Goal: Task Accomplishment & Management: Complete application form

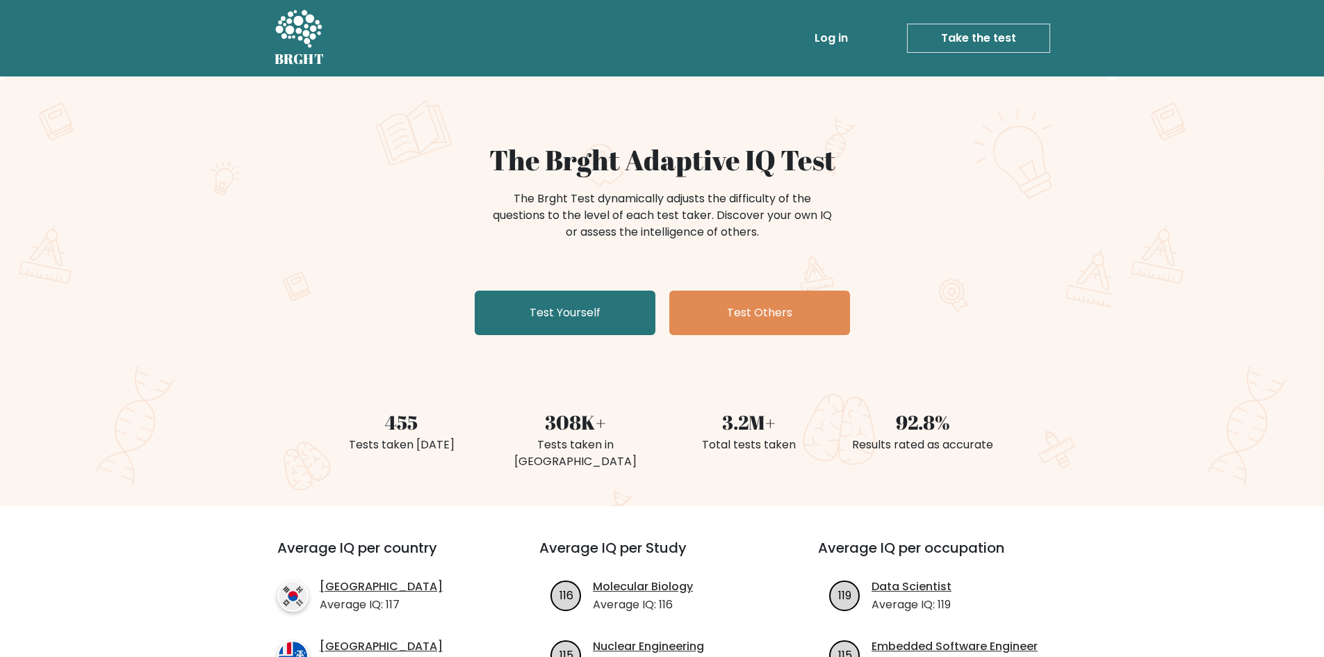
click at [839, 41] on link "Log in" at bounding box center [831, 38] width 44 height 28
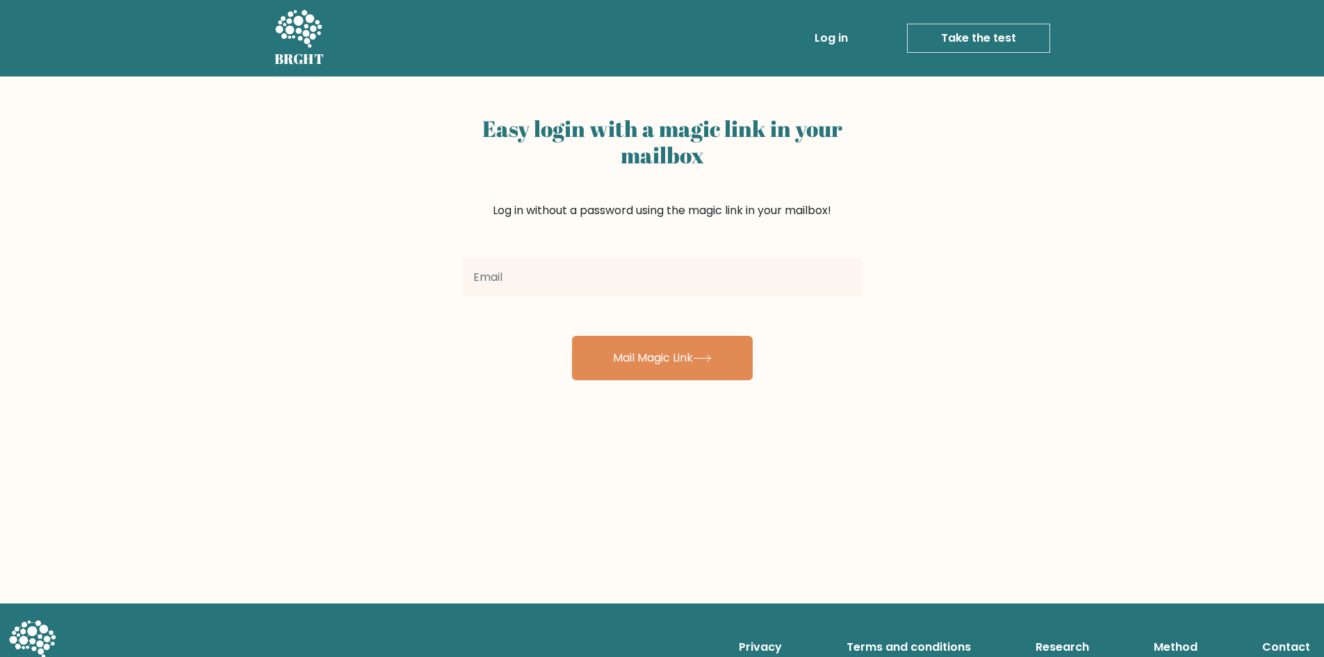
click at [628, 260] on input "email" at bounding box center [662, 277] width 400 height 39
type input "sman.mandal123@gmail.com"
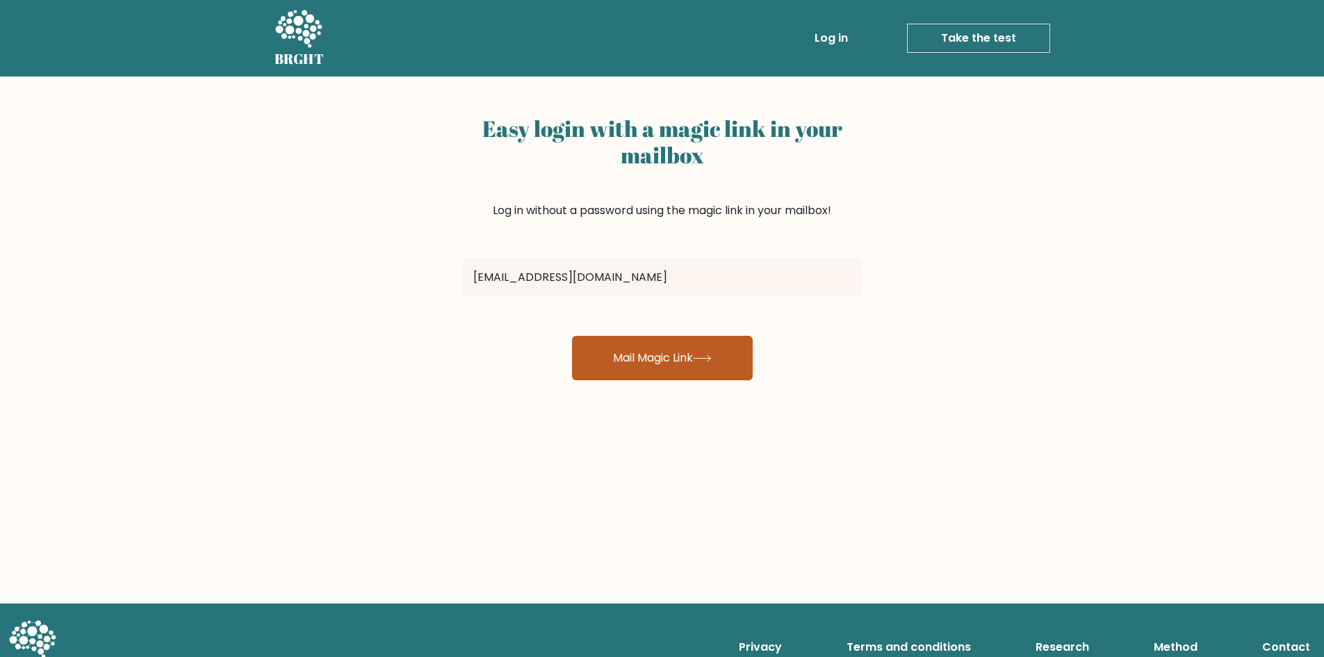
click at [709, 358] on icon at bounding box center [702, 358] width 17 height 6
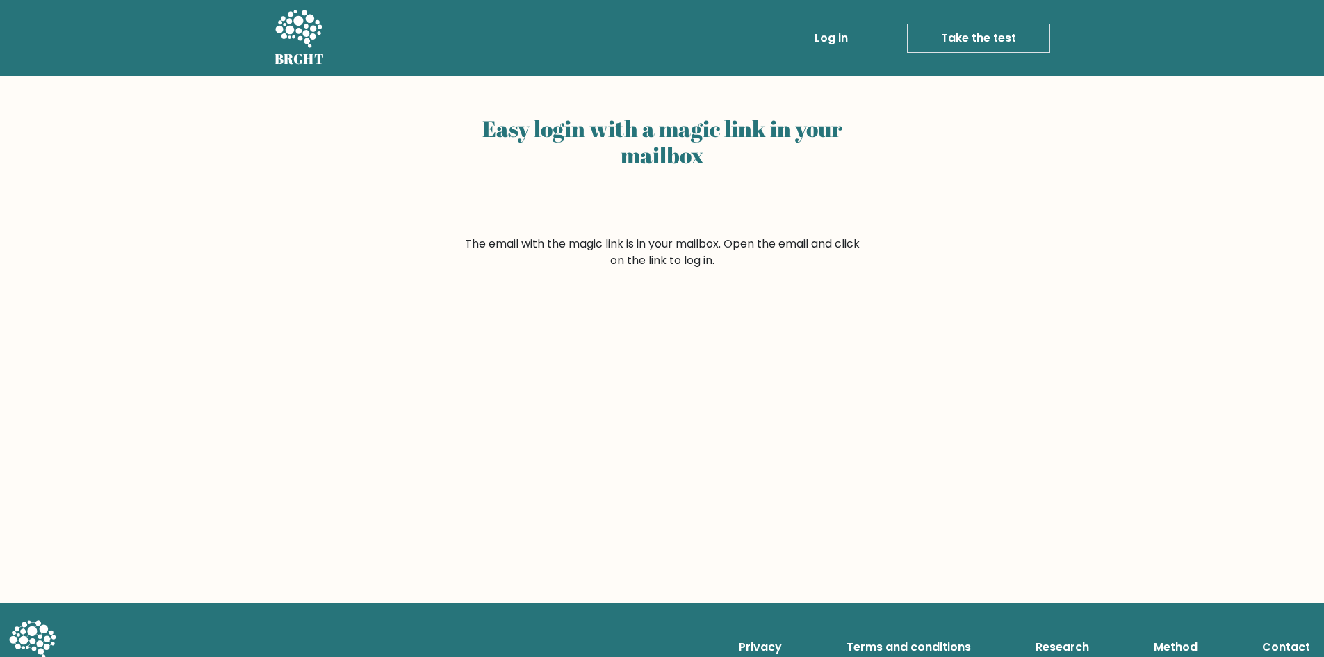
click at [725, 216] on div "Easy login with a magic link in your mailbox" at bounding box center [662, 173] width 400 height 126
click at [828, 35] on link "Log in" at bounding box center [831, 38] width 44 height 28
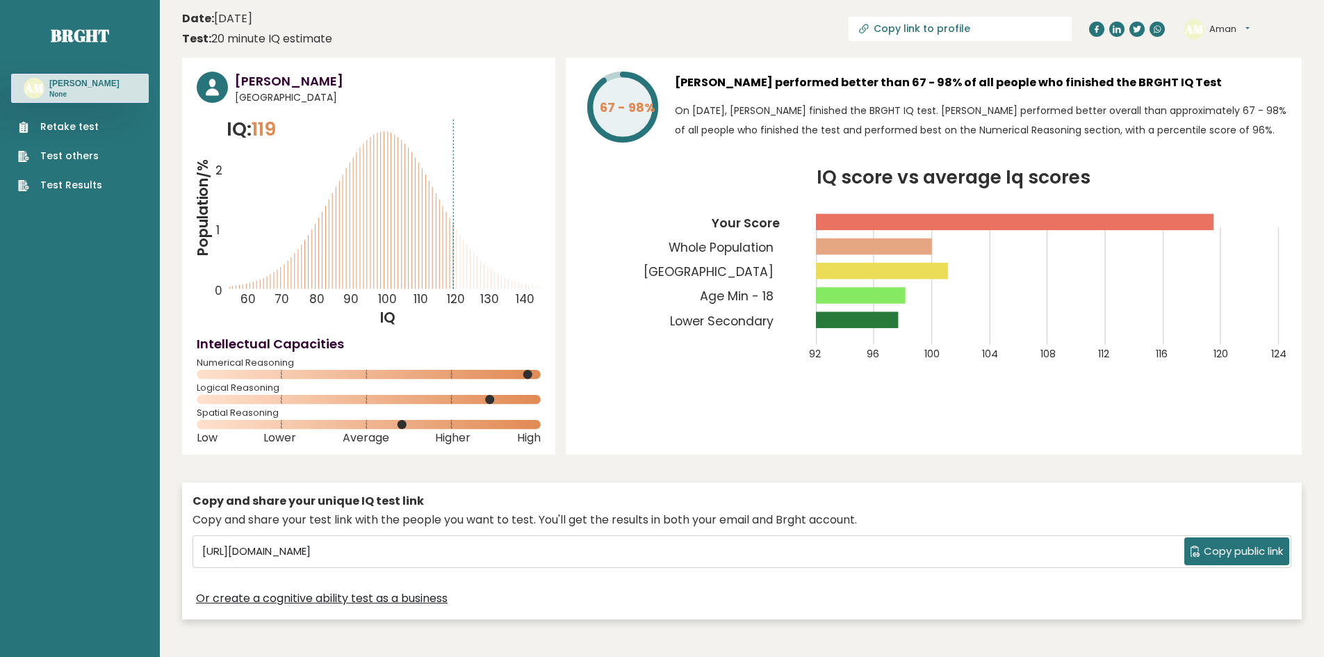
click at [79, 128] on link "Retake test" at bounding box center [60, 127] width 84 height 15
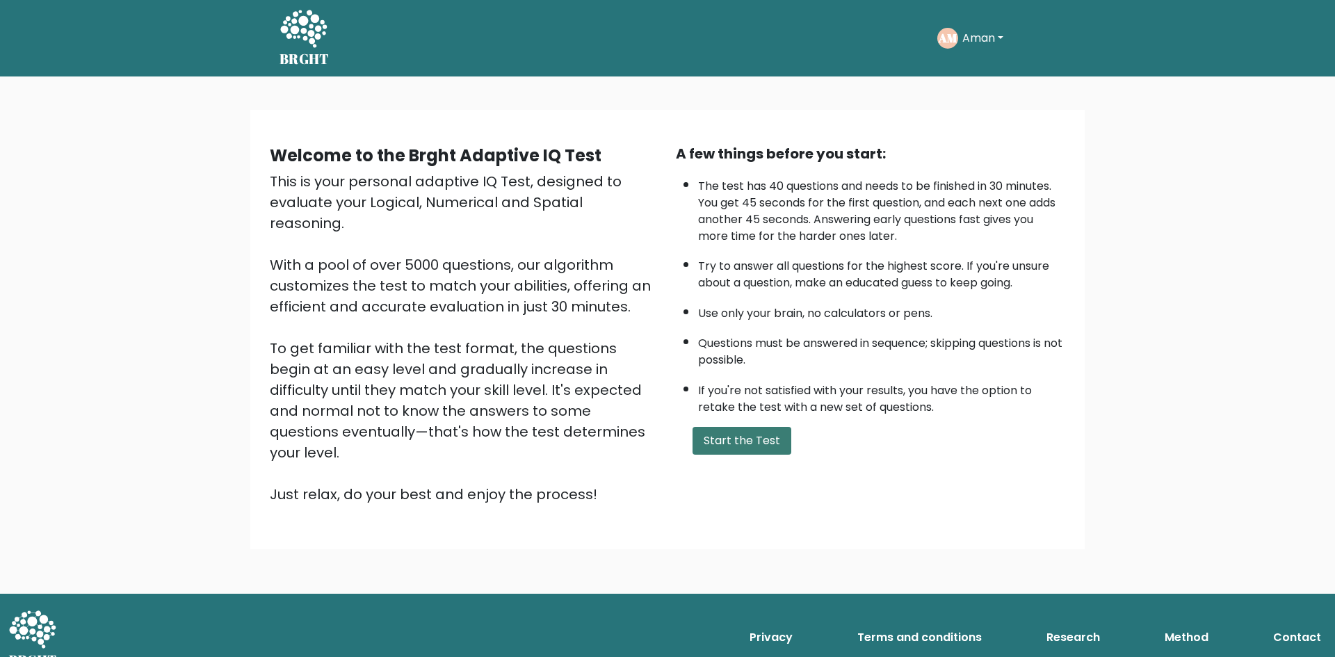
click at [736, 441] on button "Start the Test" at bounding box center [741, 441] width 99 height 28
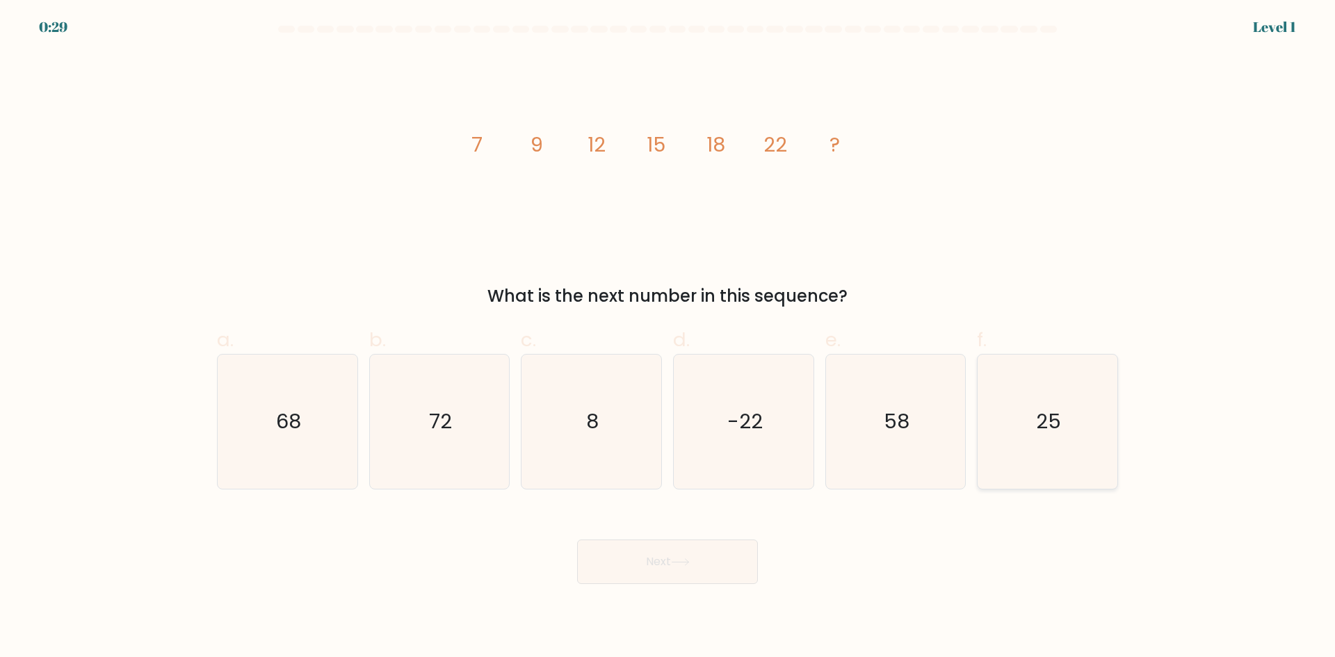
click at [1040, 432] on text "25" at bounding box center [1049, 421] width 25 height 28
click at [668, 338] on input "f. 25" at bounding box center [667, 333] width 1 height 9
radio input "true"
click at [644, 569] on button "Next" at bounding box center [667, 562] width 181 height 44
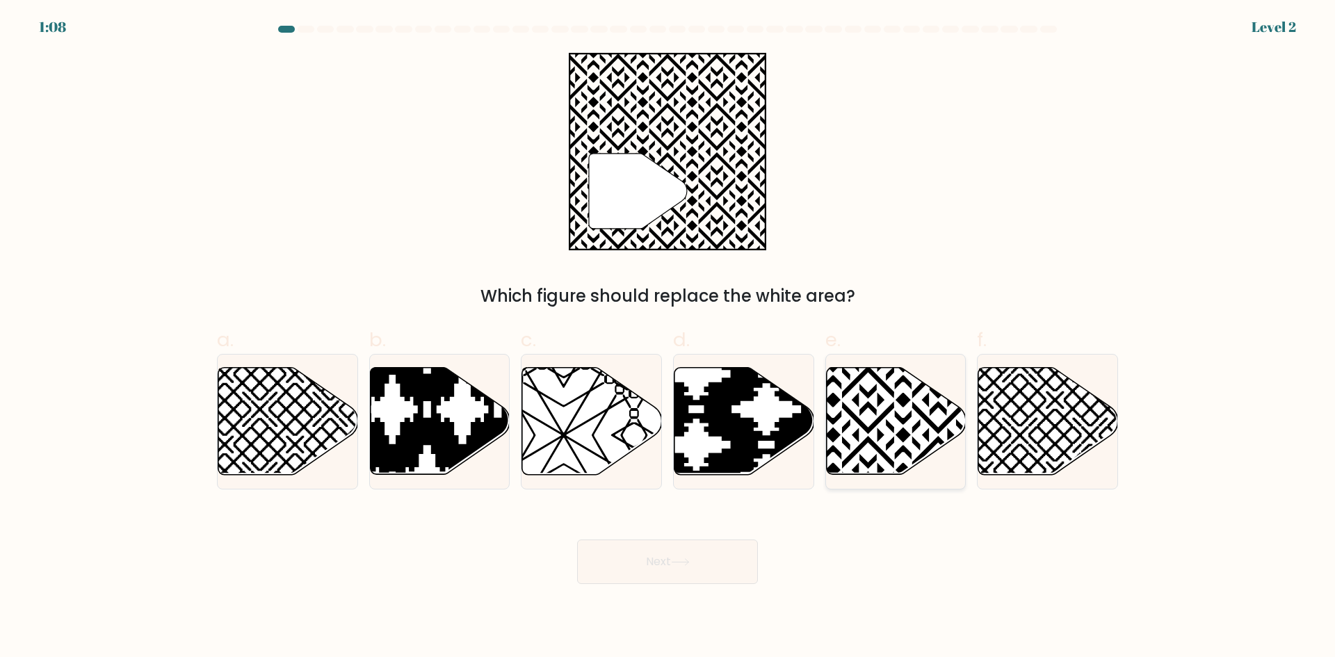
click at [895, 412] on icon at bounding box center [938, 365] width 282 height 282
click at [668, 338] on input "e." at bounding box center [667, 333] width 1 height 9
radio input "true"
click at [690, 546] on button "Next" at bounding box center [667, 562] width 181 height 44
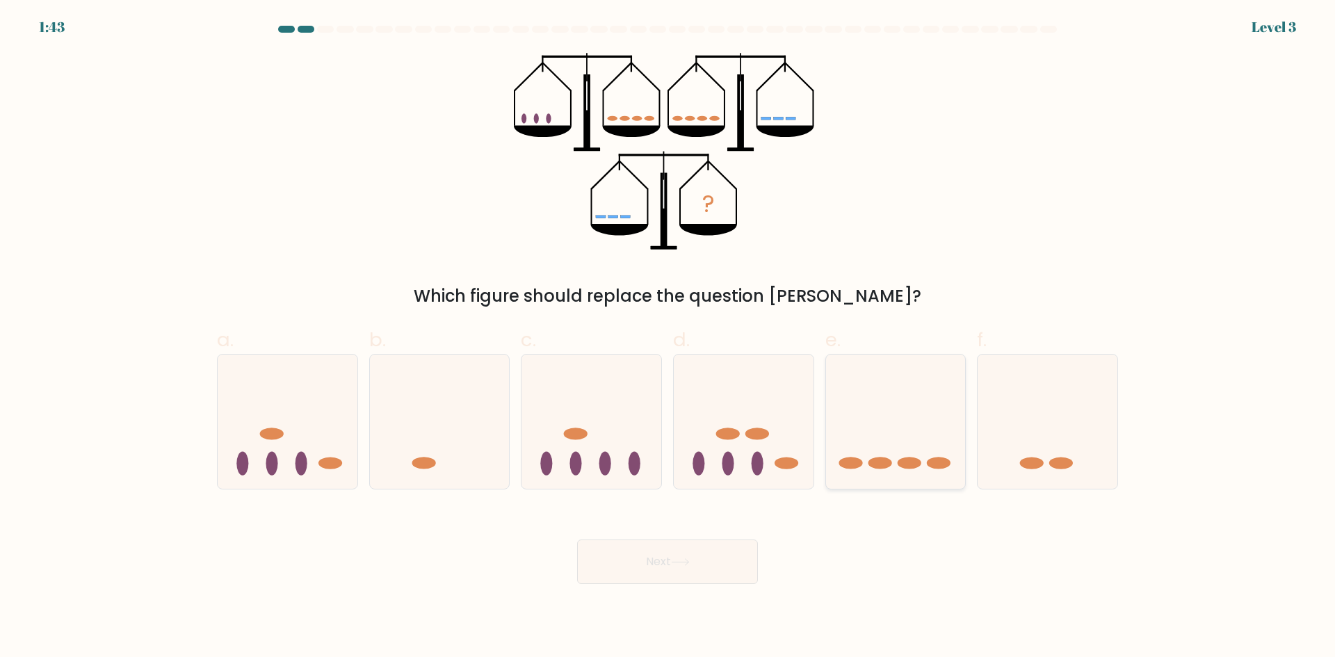
click at [918, 469] on icon at bounding box center [896, 421] width 140 height 115
click at [668, 338] on input "e." at bounding box center [667, 333] width 1 height 9
radio input "true"
click at [721, 587] on body "1:42 Level 3" at bounding box center [667, 328] width 1335 height 657
click at [725, 567] on button "Next" at bounding box center [667, 562] width 181 height 44
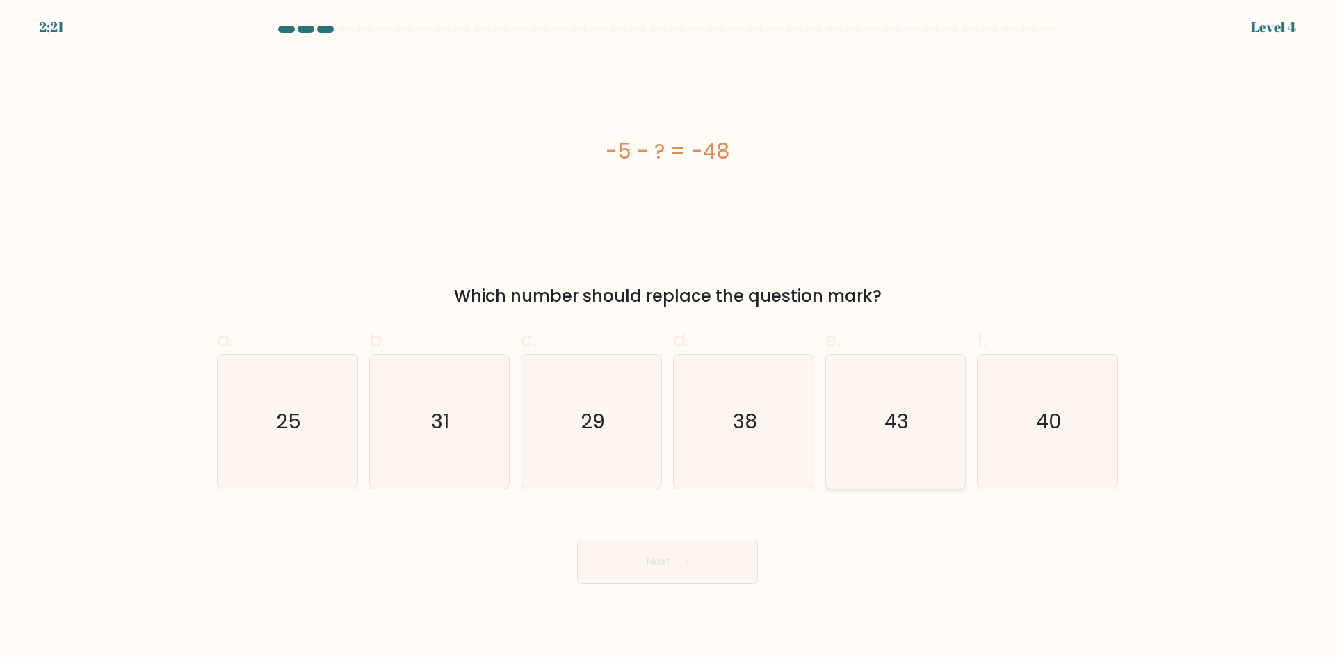
click at [953, 464] on icon "43" at bounding box center [895, 422] width 134 height 134
click at [668, 338] on input "e. 43" at bounding box center [667, 333] width 1 height 9
radio input "true"
click at [739, 562] on button "Next" at bounding box center [667, 562] width 181 height 44
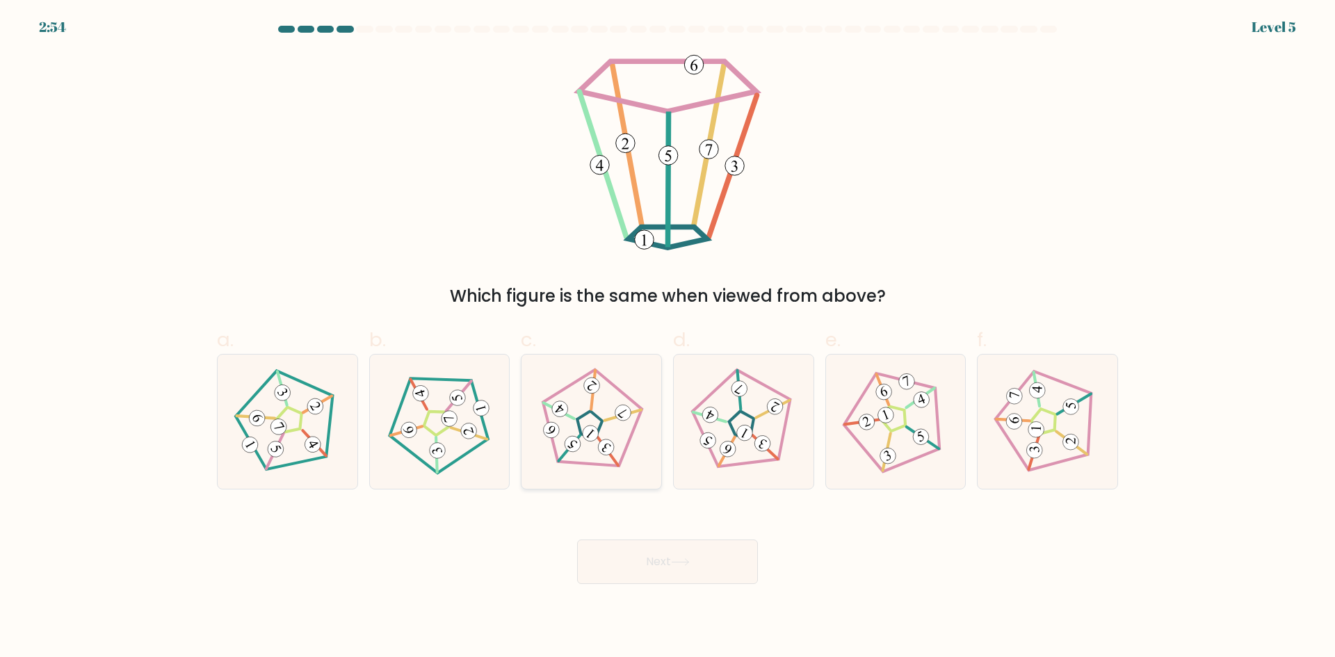
click at [580, 457] on icon at bounding box center [590, 421] width 107 height 107
click at [667, 338] on input "c." at bounding box center [667, 333] width 1 height 9
radio input "true"
click at [626, 549] on button "Next" at bounding box center [667, 562] width 181 height 44
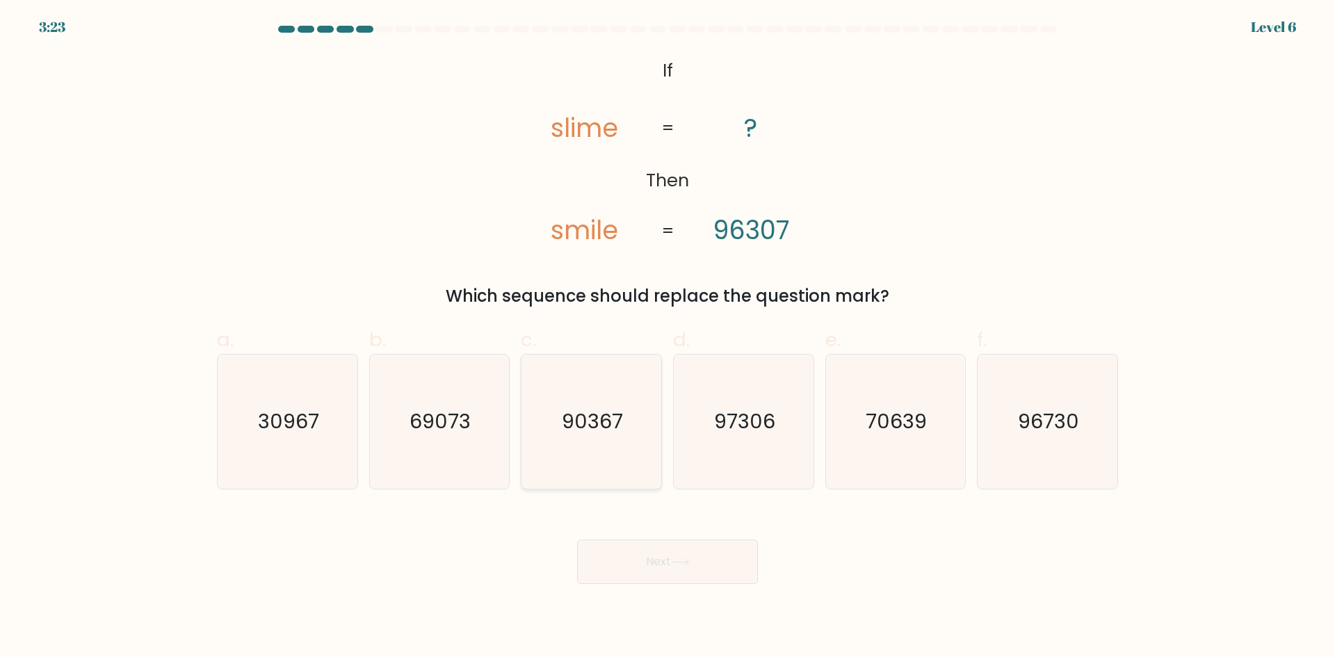
click at [644, 432] on icon "90367" at bounding box center [591, 422] width 134 height 134
click at [667, 338] on input "c. 90367" at bounding box center [667, 333] width 1 height 9
radio input "true"
click at [647, 560] on button "Next" at bounding box center [667, 562] width 181 height 44
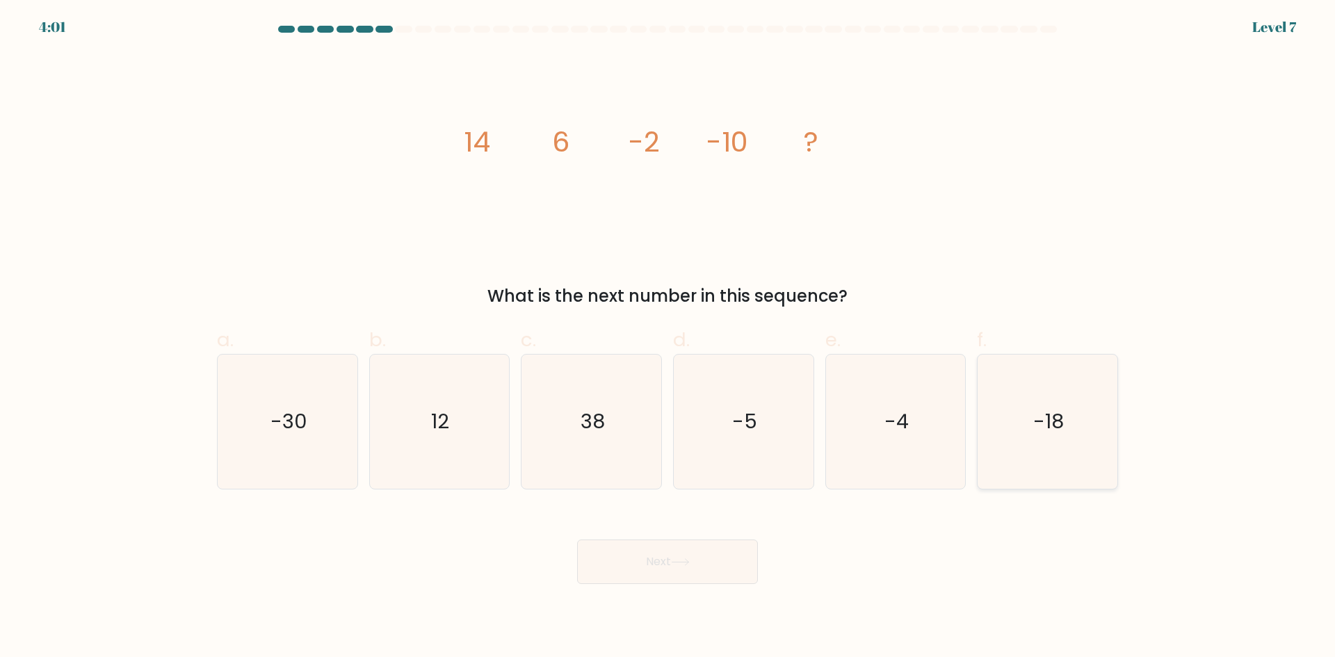
click at [1046, 478] on icon "-18" at bounding box center [1047, 422] width 134 height 134
click at [668, 338] on input "f. -18" at bounding box center [667, 333] width 1 height 9
radio input "true"
click at [711, 555] on button "Next" at bounding box center [667, 562] width 181 height 44
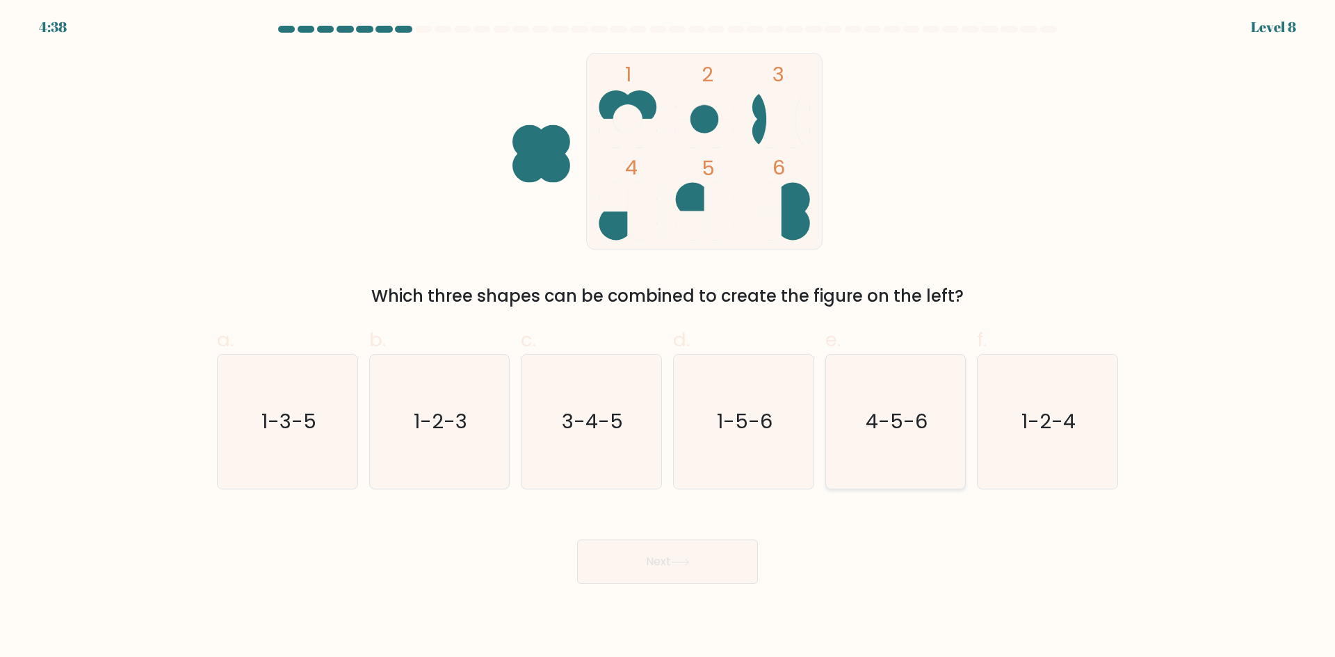
click at [950, 432] on icon "4-5-6" at bounding box center [895, 422] width 134 height 134
click at [668, 338] on input "e. 4-5-6" at bounding box center [667, 333] width 1 height 9
radio input "true"
click at [720, 542] on button "Next" at bounding box center [667, 562] width 181 height 44
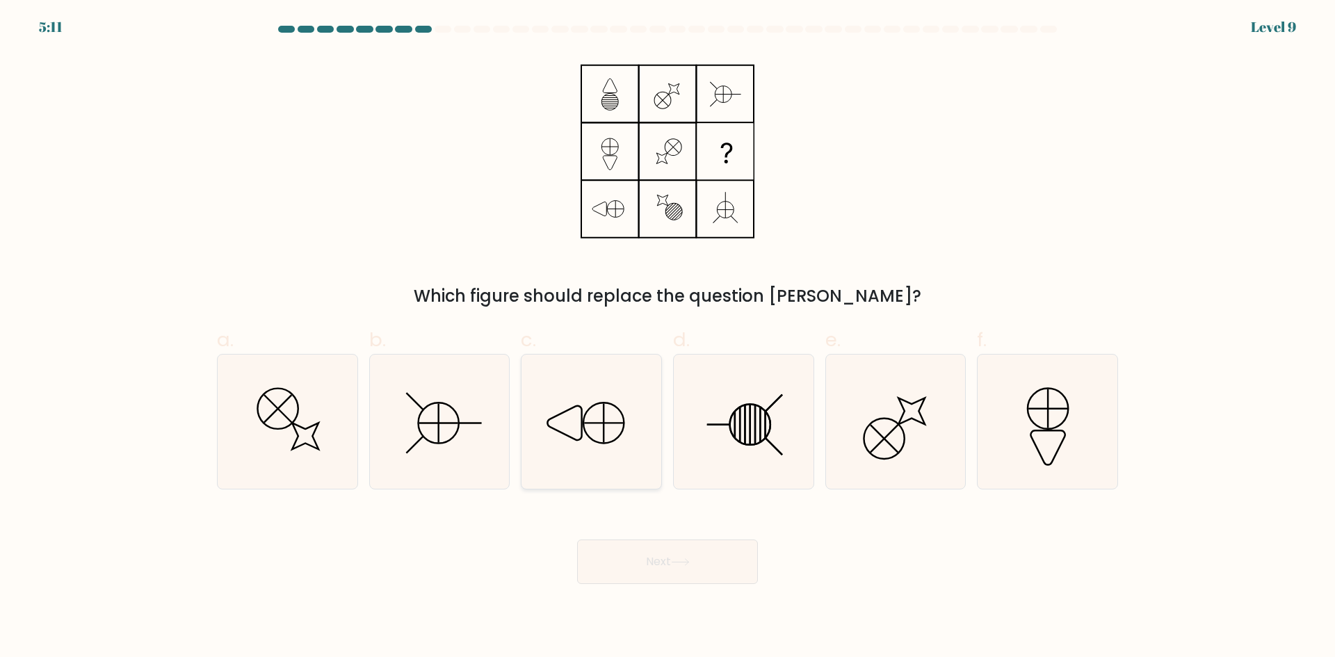
click at [580, 438] on icon at bounding box center [591, 422] width 134 height 134
click at [667, 338] on input "c." at bounding box center [667, 333] width 1 height 9
radio input "true"
click at [627, 562] on button "Next" at bounding box center [667, 562] width 181 height 44
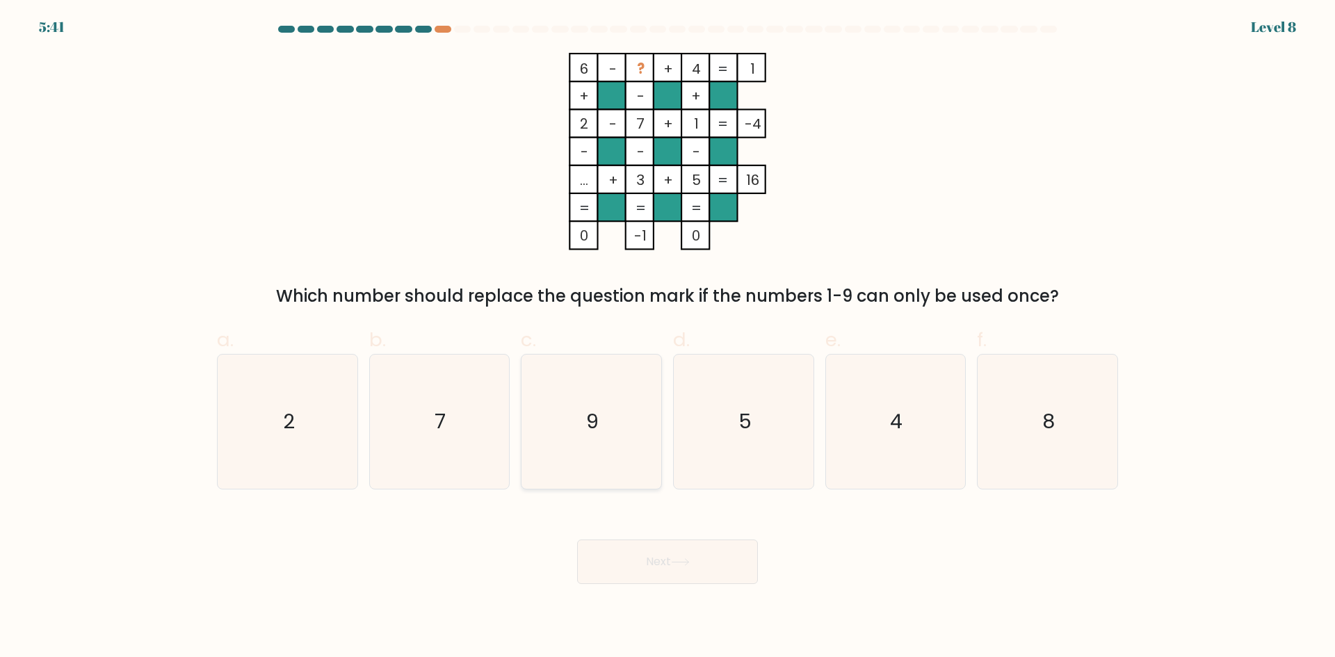
click at [634, 403] on icon "9" at bounding box center [591, 422] width 134 height 134
click at [667, 338] on input "c. 9" at bounding box center [667, 333] width 1 height 9
radio input "true"
click at [660, 559] on button "Next" at bounding box center [667, 562] width 181 height 44
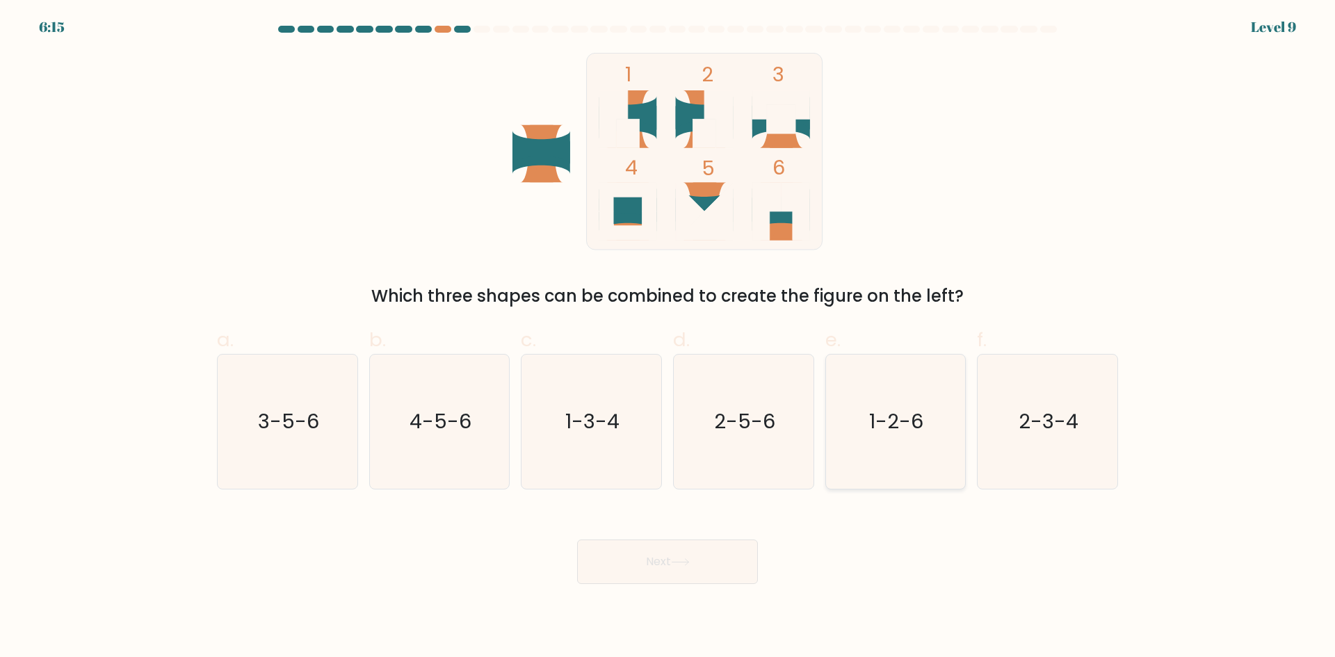
click at [866, 422] on icon "1-2-6" at bounding box center [895, 422] width 134 height 134
click at [668, 338] on input "e. 1-2-6" at bounding box center [667, 333] width 1 height 9
radio input "true"
click at [706, 548] on button "Next" at bounding box center [667, 562] width 181 height 44
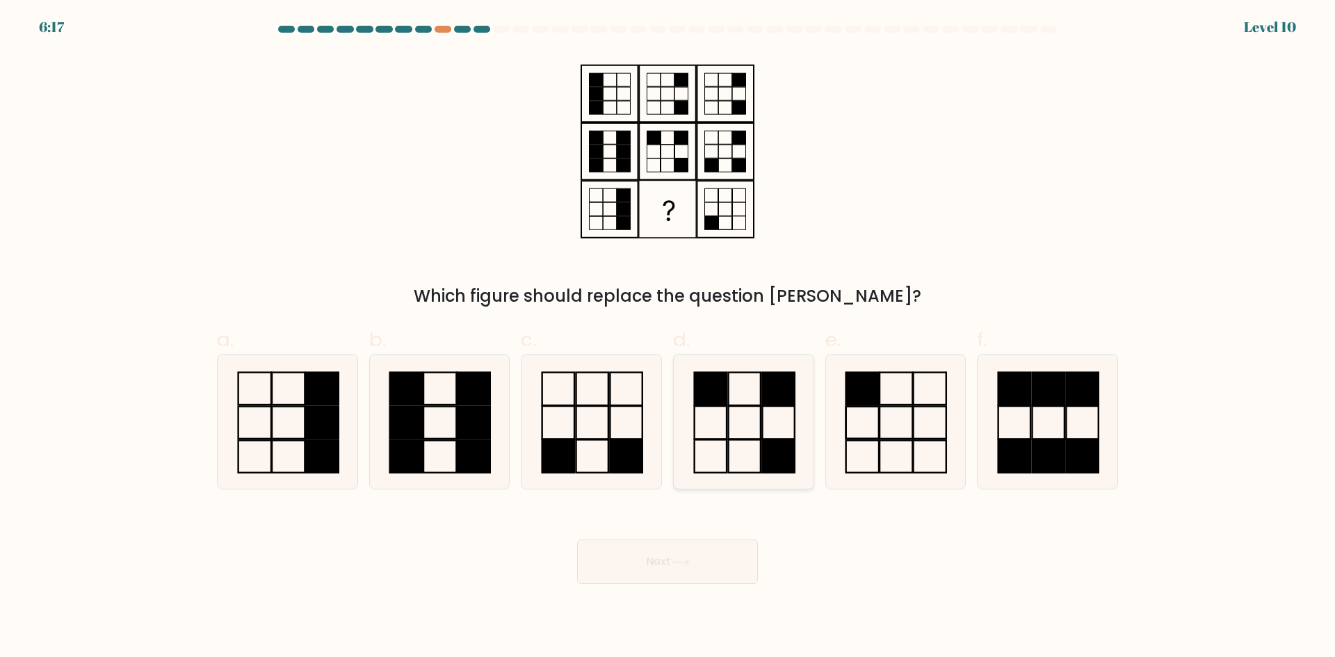
click at [748, 421] on icon at bounding box center [743, 422] width 134 height 134
click at [668, 338] on input "d." at bounding box center [667, 333] width 1 height 9
radio input "true"
click at [597, 455] on icon at bounding box center [591, 422] width 134 height 134
click at [667, 338] on input "c." at bounding box center [667, 333] width 1 height 9
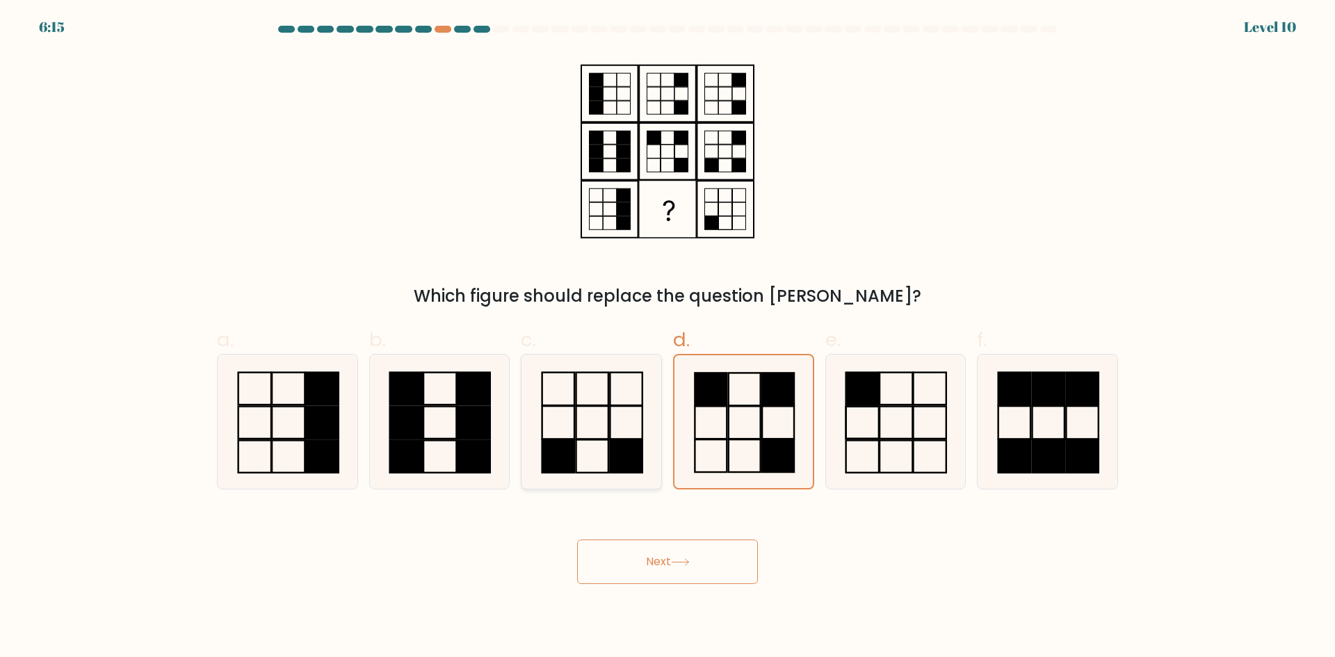
radio input "true"
click at [623, 576] on button "Next" at bounding box center [667, 562] width 181 height 44
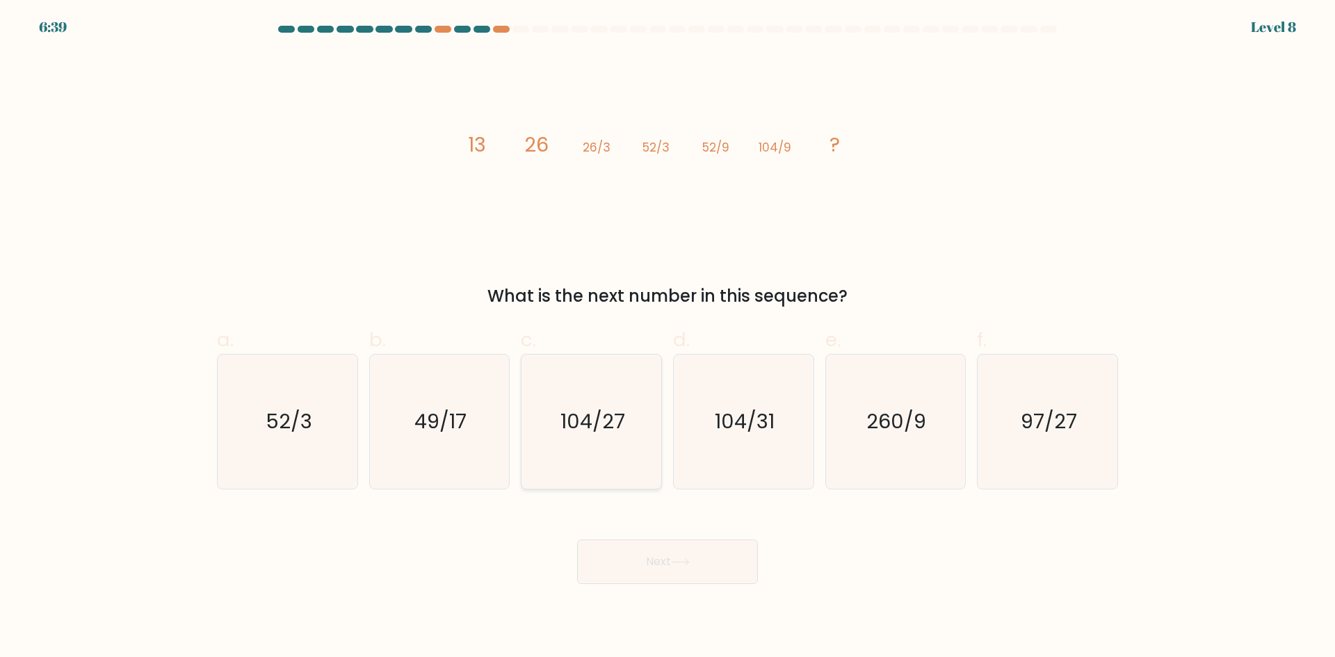
click at [587, 410] on text "104/27" at bounding box center [592, 421] width 65 height 28
click at [667, 338] on input "c. 104/27" at bounding box center [667, 333] width 1 height 9
radio input "true"
click at [681, 546] on button "Next" at bounding box center [667, 562] width 181 height 44
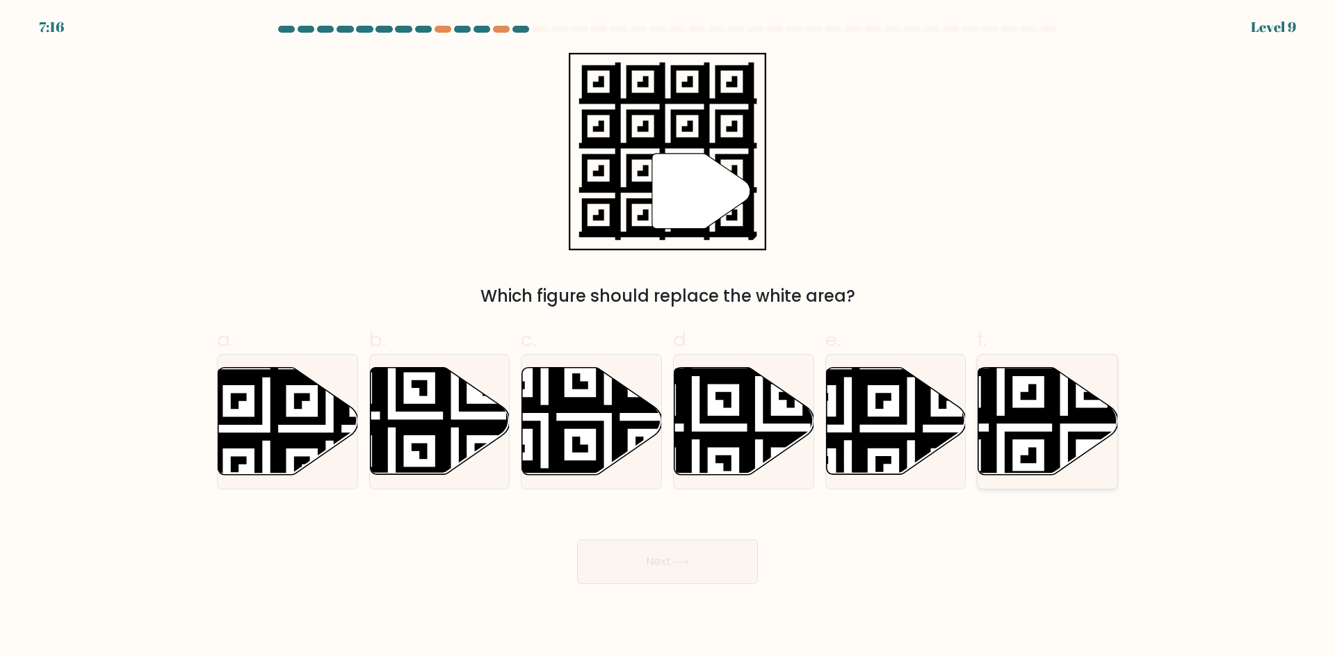
click at [1028, 425] on icon at bounding box center [1048, 421] width 140 height 107
click at [668, 338] on input "f." at bounding box center [667, 333] width 1 height 9
radio input "true"
click at [668, 575] on button "Next" at bounding box center [667, 562] width 181 height 44
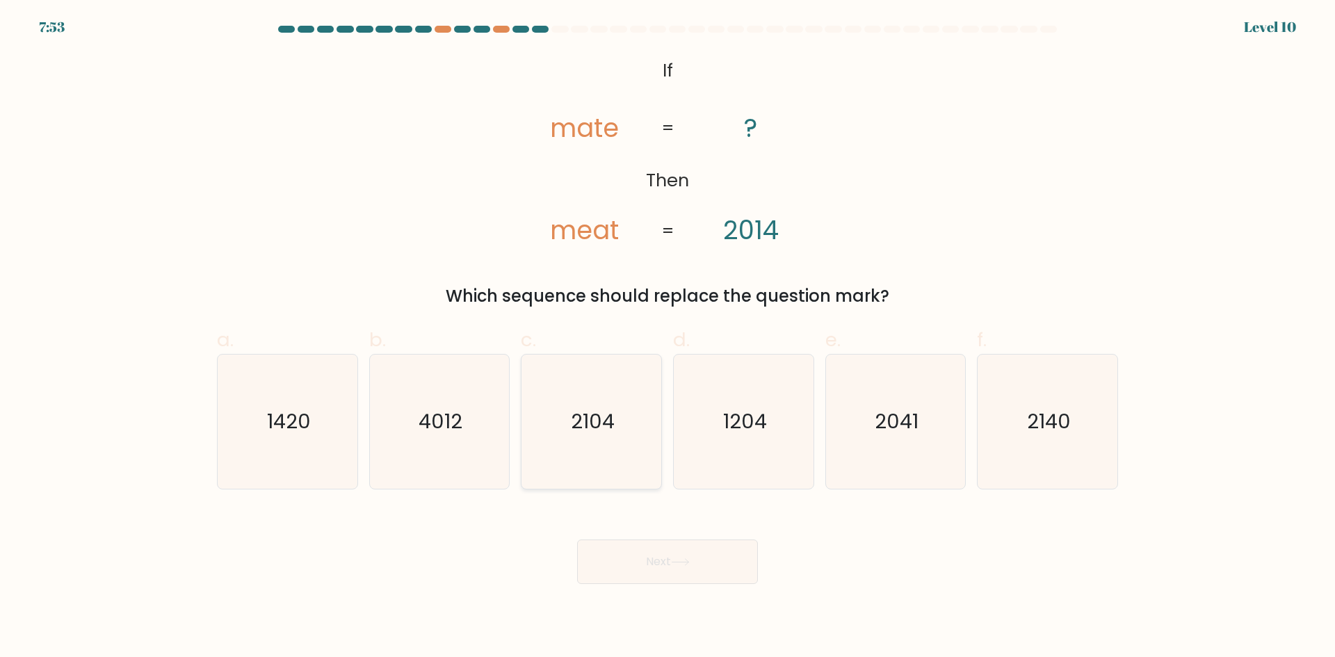
click at [571, 439] on icon "2104" at bounding box center [591, 422] width 134 height 134
click at [667, 338] on input "c. 2104" at bounding box center [667, 333] width 1 height 9
radio input "true"
click at [1096, 446] on icon "2140" at bounding box center [1047, 422] width 134 height 134
click at [668, 338] on input "f. 2140" at bounding box center [667, 333] width 1 height 9
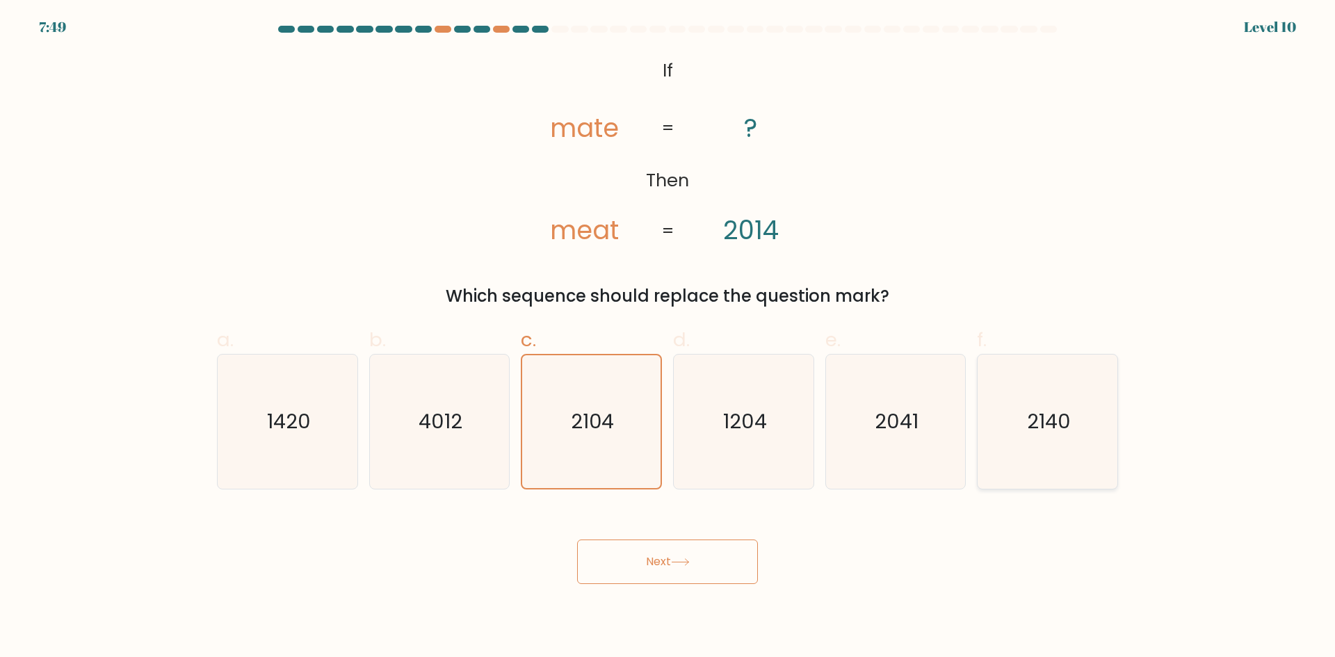
radio input "true"
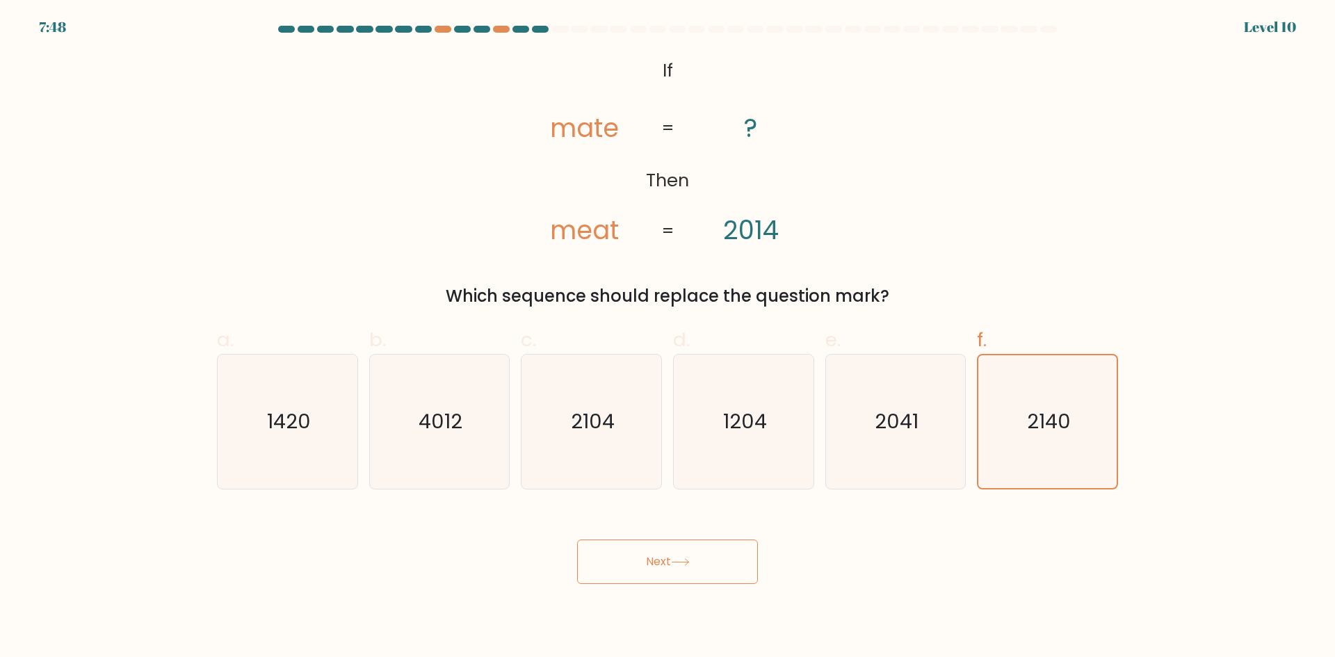
click at [712, 551] on button "Next" at bounding box center [667, 562] width 181 height 44
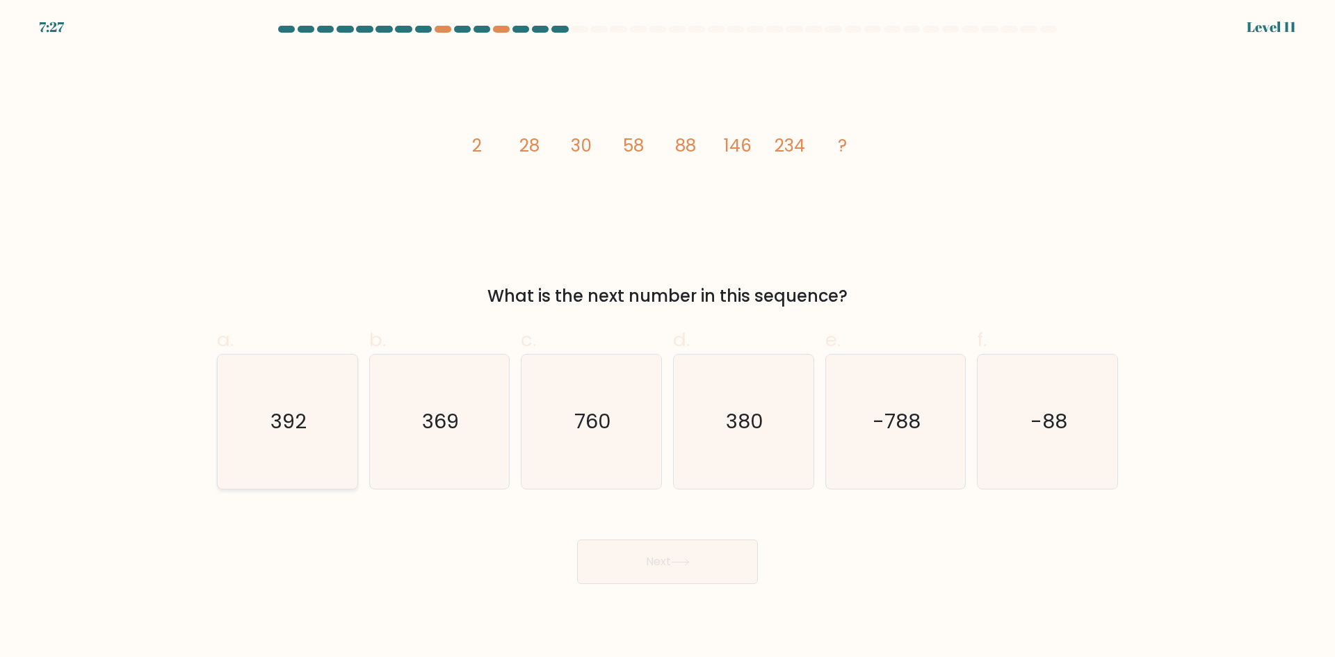
click at [290, 426] on text "392" at bounding box center [288, 421] width 36 height 28
click at [667, 338] on input "a. 392" at bounding box center [667, 333] width 1 height 9
radio input "true"
click at [453, 427] on text "369" at bounding box center [440, 421] width 37 height 28
click at [667, 338] on input "b. 369" at bounding box center [667, 333] width 1 height 9
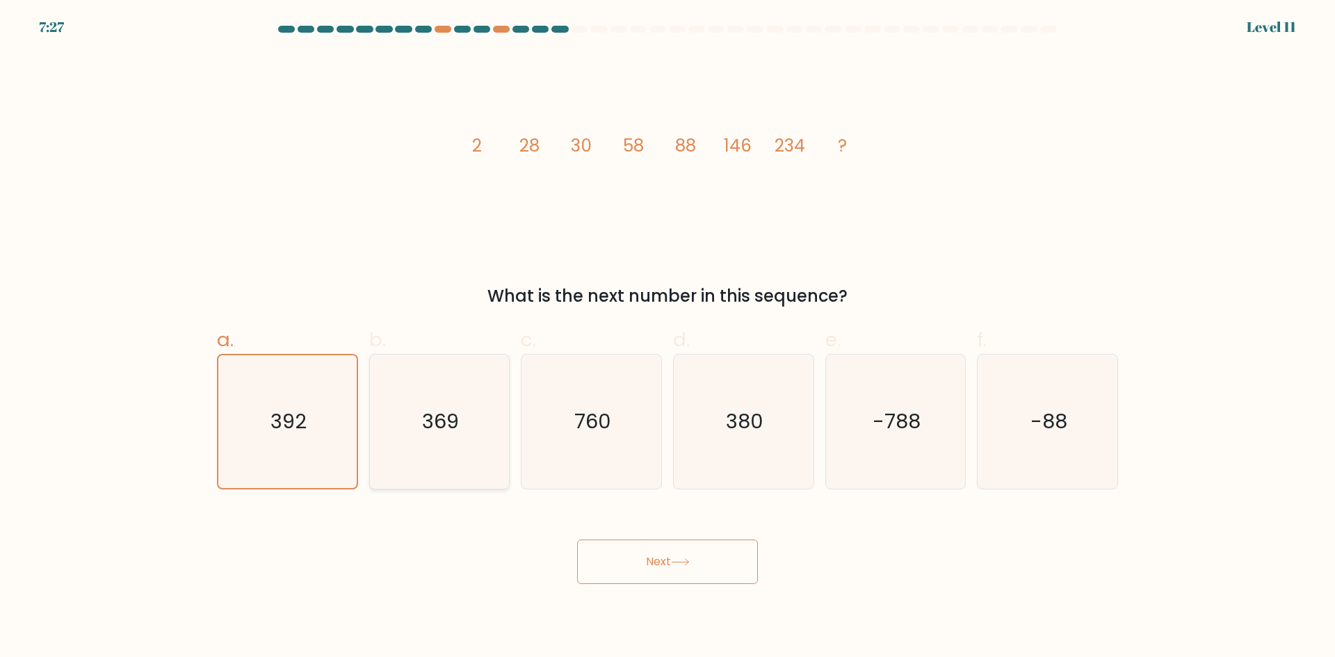
radio input "true"
click at [649, 556] on button "Next" at bounding box center [667, 562] width 181 height 44
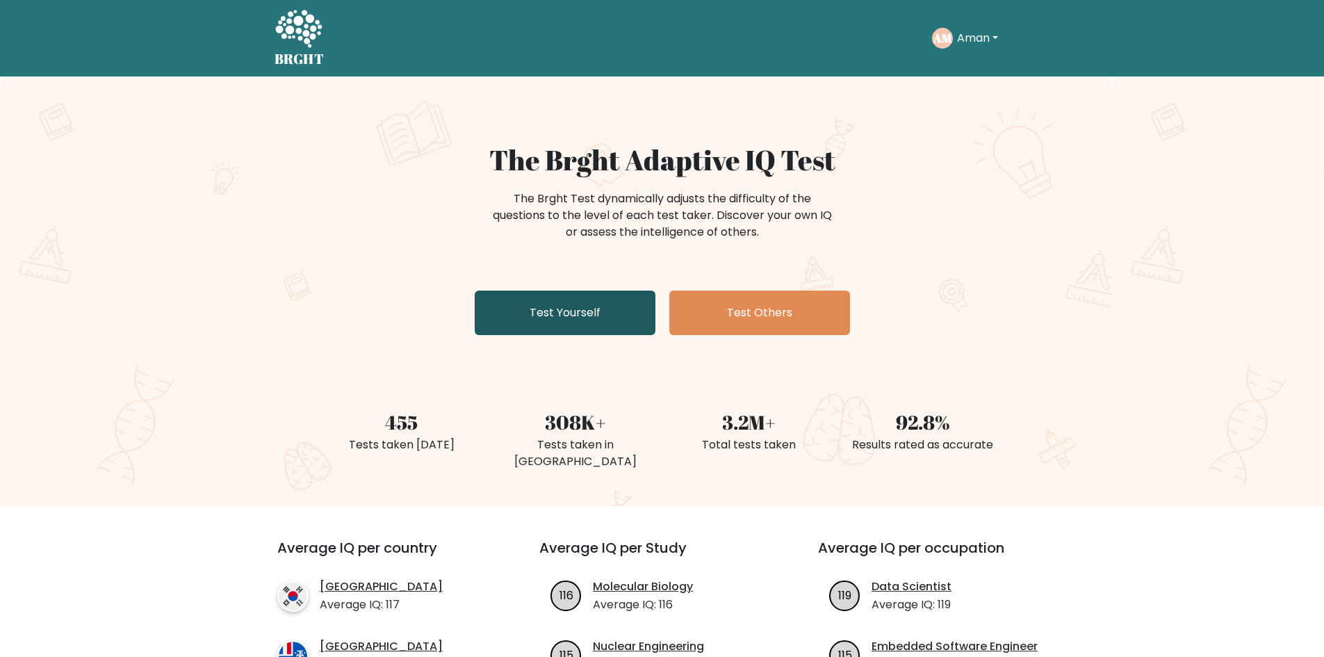
click at [606, 310] on link "Test Yourself" at bounding box center [565, 313] width 181 height 44
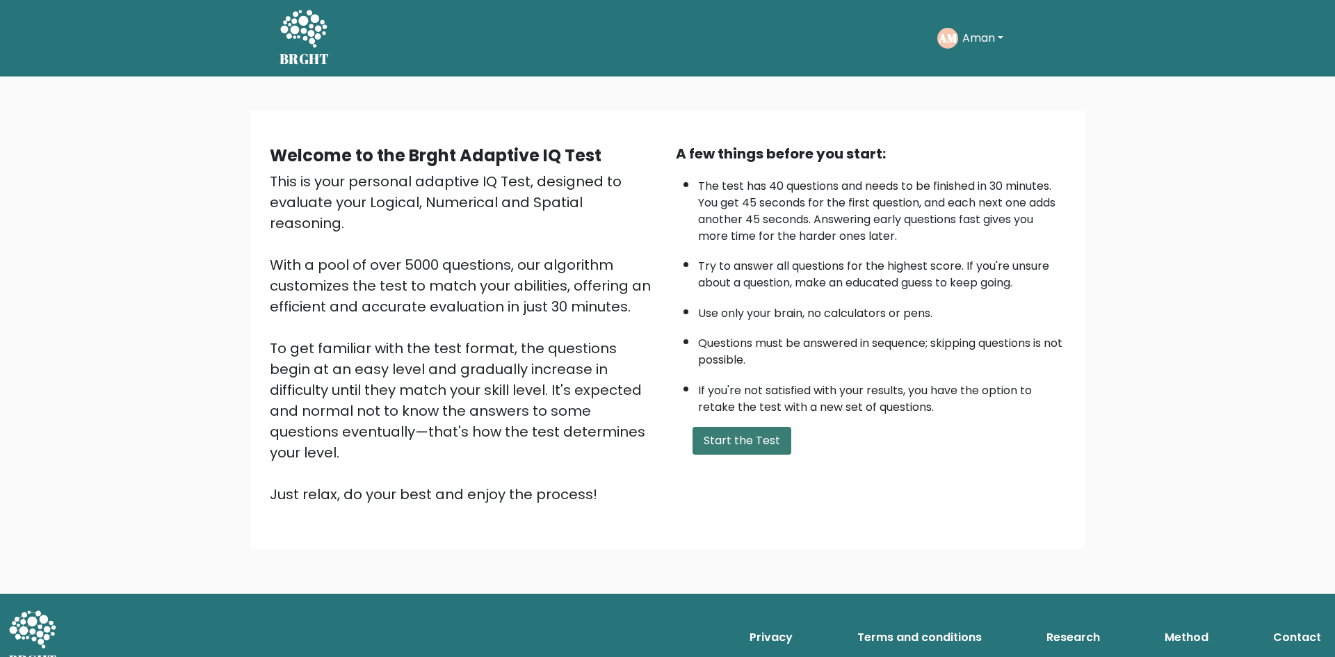
click at [736, 438] on button "Start the Test" at bounding box center [741, 441] width 99 height 28
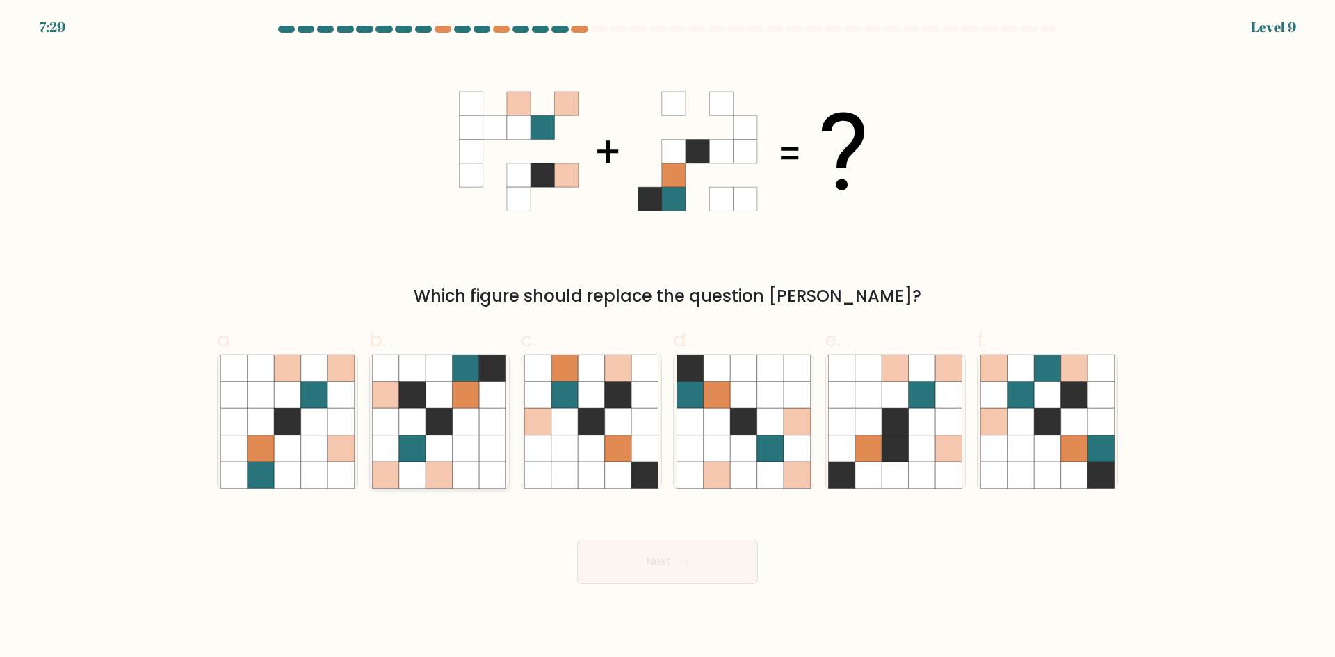
drag, startPoint x: 400, startPoint y: 384, endPoint x: 482, endPoint y: 417, distance: 87.9
click at [401, 384] on icon at bounding box center [412, 395] width 26 height 26
click at [667, 338] on input "b." at bounding box center [667, 333] width 1 height 9
radio input "true"
click at [681, 556] on button "Next" at bounding box center [667, 562] width 181 height 44
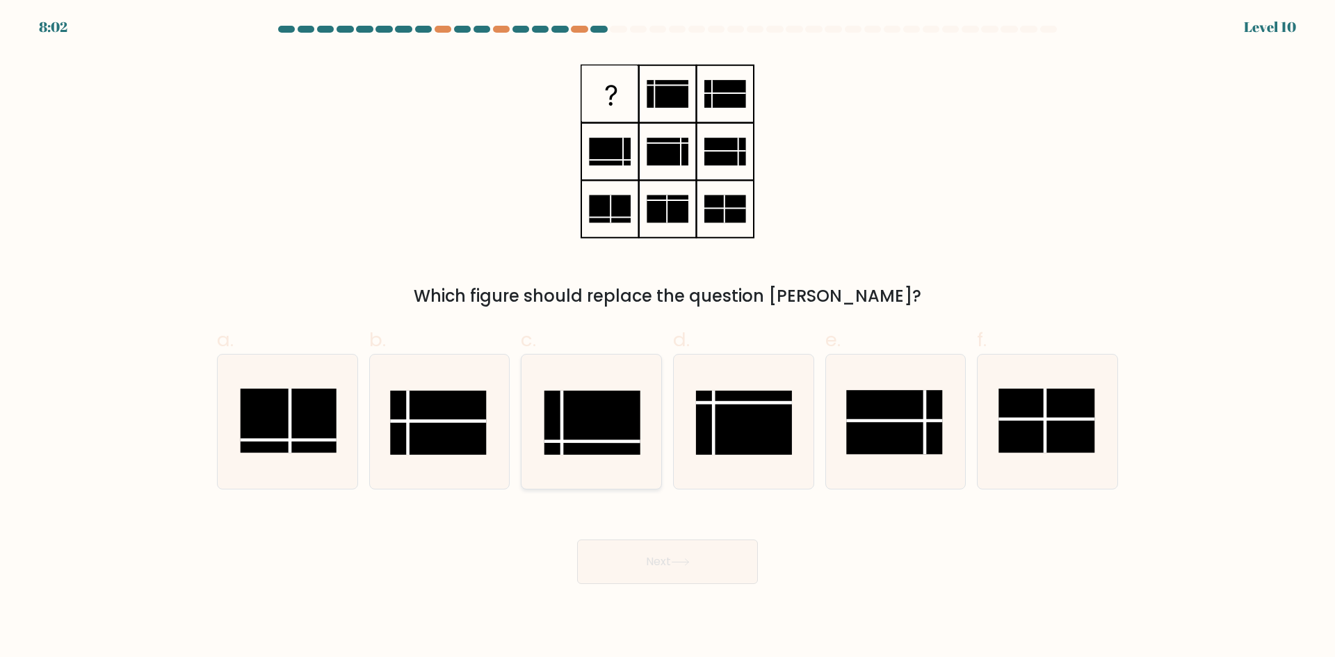
click at [571, 458] on icon at bounding box center [591, 422] width 134 height 134
click at [667, 338] on input "c." at bounding box center [667, 333] width 1 height 9
radio input "true"
click at [630, 544] on button "Next" at bounding box center [667, 562] width 181 height 44
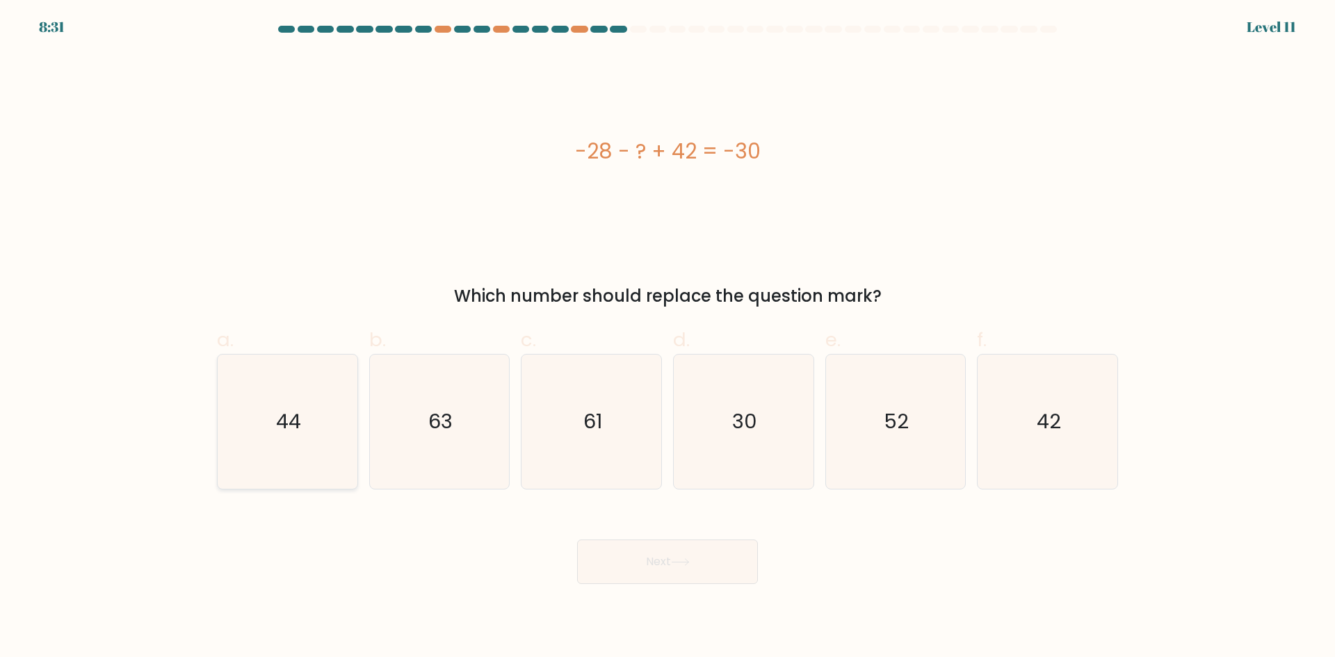
click at [305, 457] on icon "44" at bounding box center [287, 422] width 134 height 134
click at [667, 338] on input "a. 44" at bounding box center [667, 333] width 1 height 9
radio input "true"
click at [598, 569] on button "Next" at bounding box center [667, 562] width 181 height 44
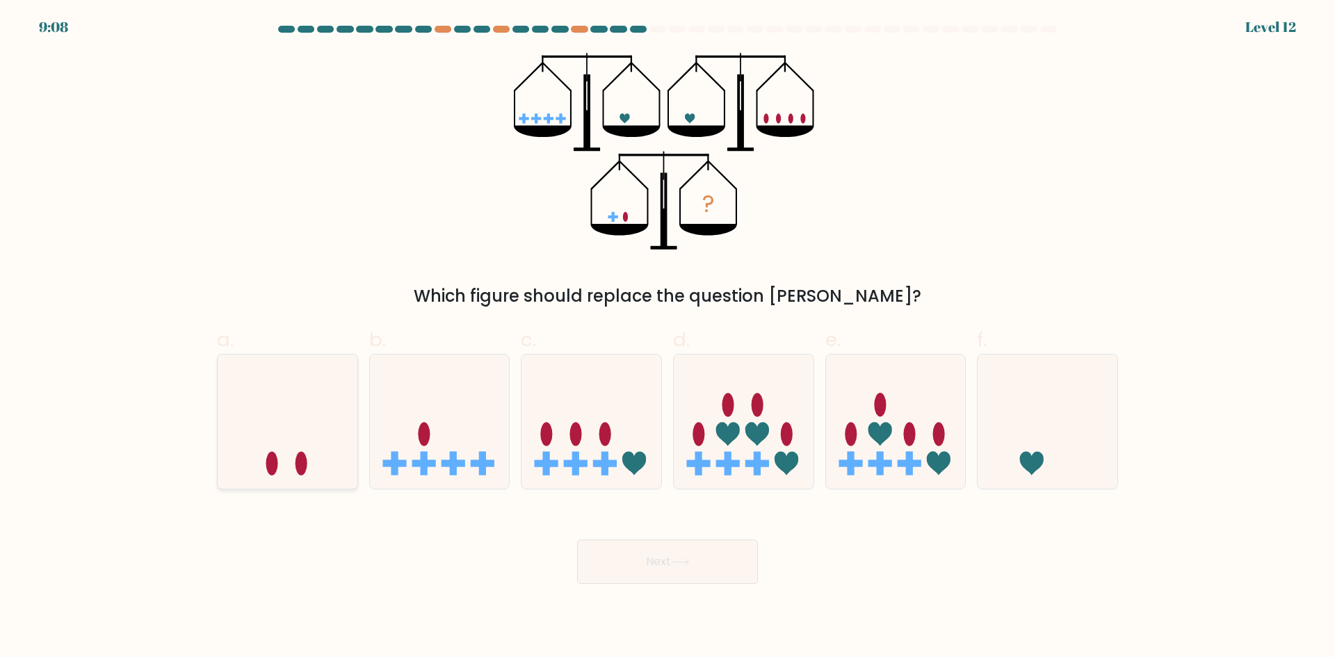
click at [307, 453] on icon at bounding box center [288, 421] width 140 height 115
click at [667, 338] on input "a." at bounding box center [667, 333] width 1 height 9
radio input "true"
click at [698, 565] on button "Next" at bounding box center [667, 562] width 181 height 44
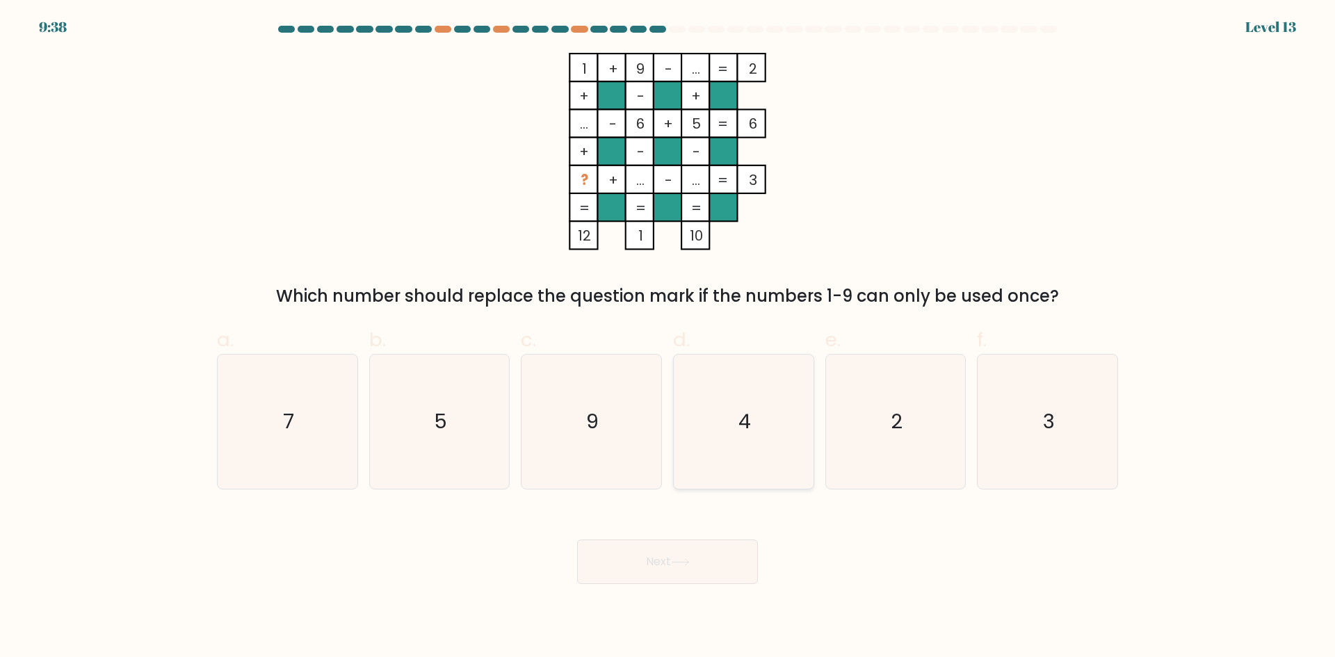
click at [714, 432] on icon "4" at bounding box center [743, 422] width 134 height 134
click at [668, 338] on input "d. 4" at bounding box center [667, 333] width 1 height 9
radio input "true"
click at [681, 579] on button "Next" at bounding box center [667, 562] width 181 height 44
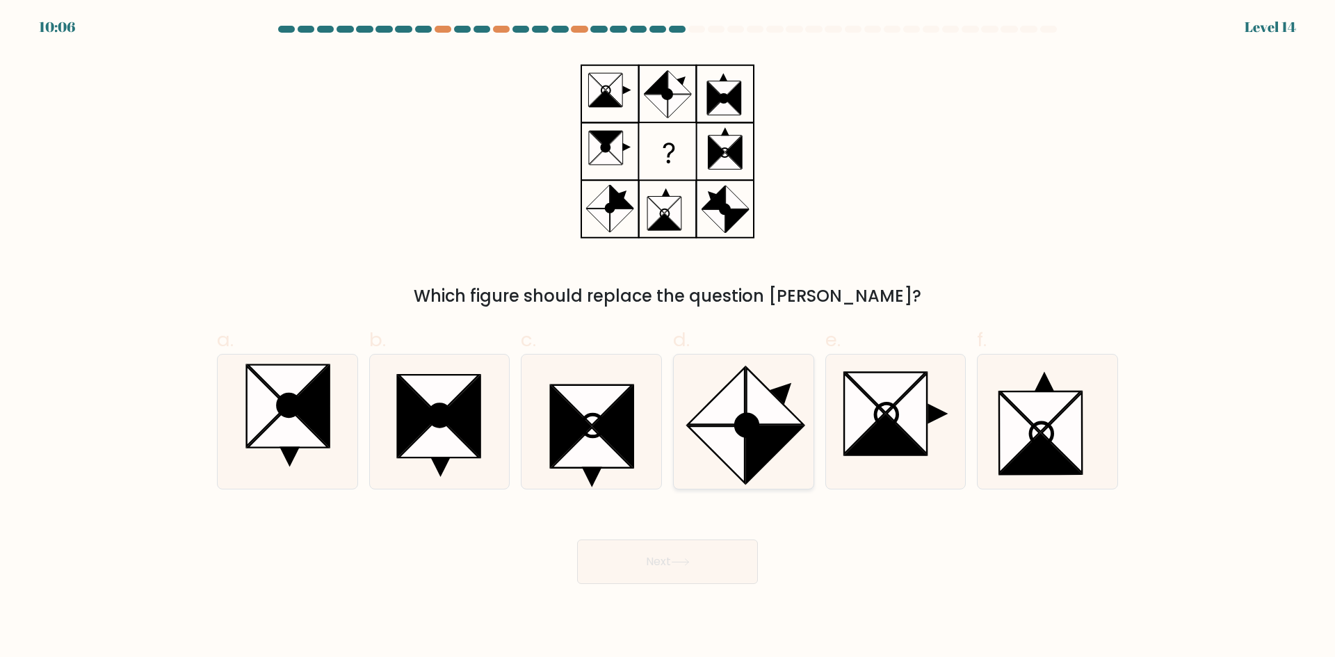
click at [761, 410] on icon at bounding box center [774, 396] width 57 height 57
click at [668, 338] on input "d." at bounding box center [667, 333] width 1 height 9
radio input "true"
click at [731, 542] on button "Next" at bounding box center [667, 562] width 181 height 44
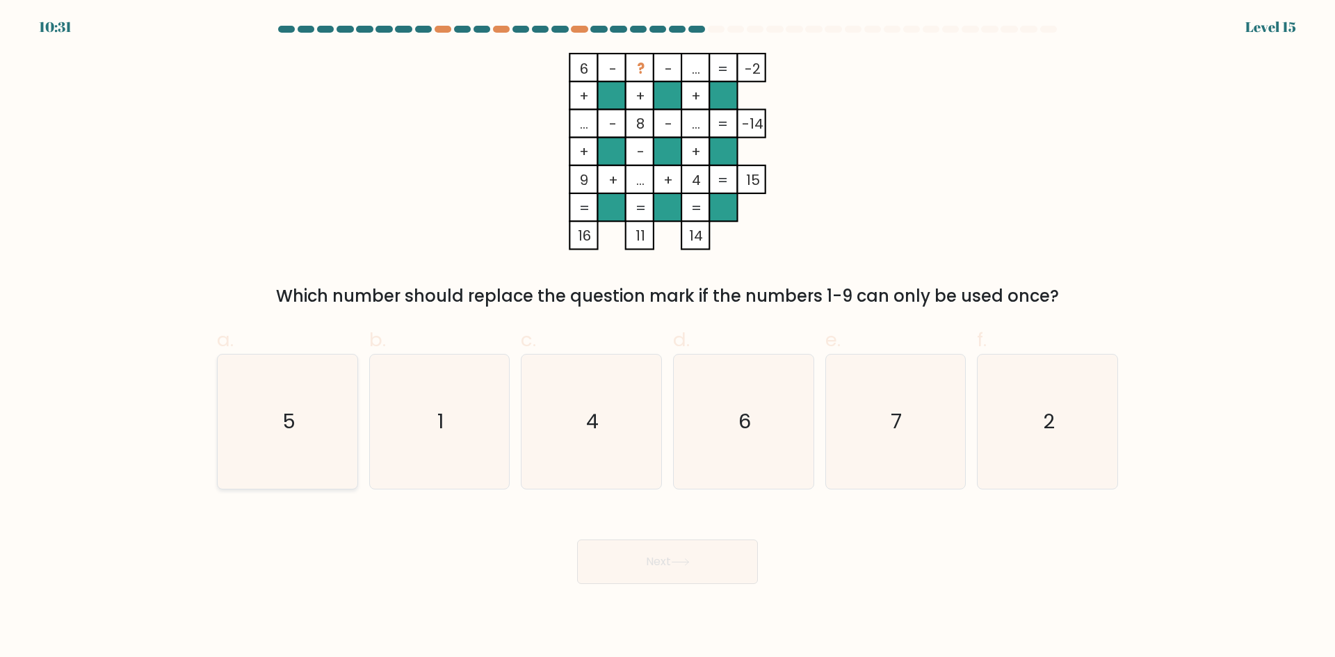
click at [288, 449] on icon "5" at bounding box center [287, 422] width 134 height 134
click at [667, 338] on input "a. 5" at bounding box center [667, 333] width 1 height 9
radio input "true"
click at [648, 557] on button "Next" at bounding box center [667, 562] width 181 height 44
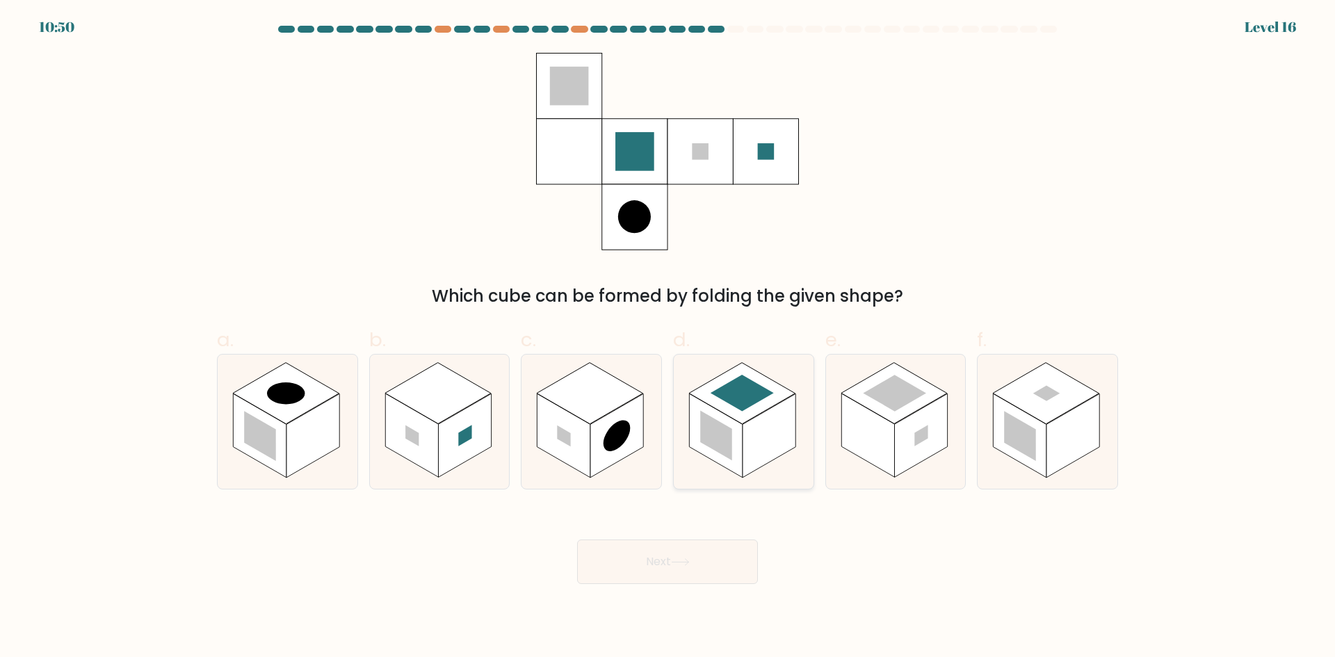
click at [699, 434] on rect at bounding box center [715, 436] width 53 height 84
click at [668, 338] on input "d." at bounding box center [667, 333] width 1 height 9
radio input "true"
click at [661, 549] on button "Next" at bounding box center [667, 562] width 181 height 44
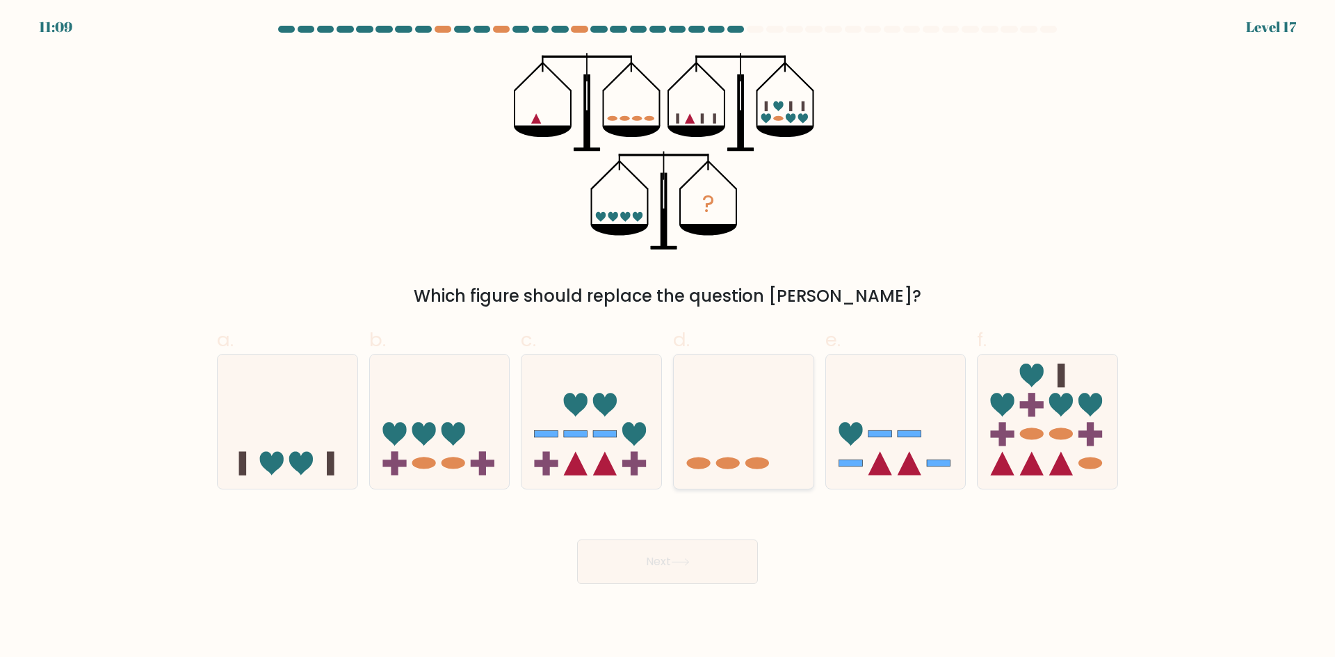
click at [751, 422] on icon at bounding box center [744, 421] width 140 height 115
click at [668, 338] on input "d." at bounding box center [667, 333] width 1 height 9
radio input "true"
click at [736, 569] on button "Next" at bounding box center [667, 562] width 181 height 44
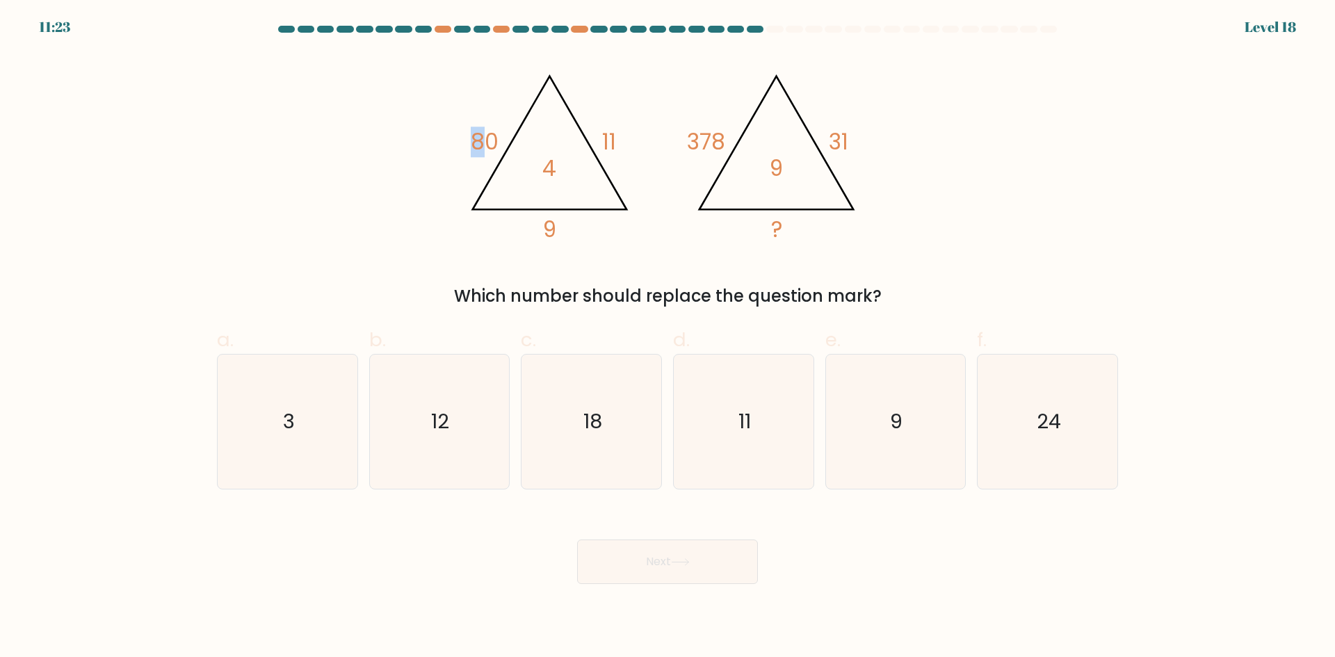
drag, startPoint x: 490, startPoint y: 139, endPoint x: 476, endPoint y: 143, distance: 15.2
click at [476, 143] on tspan "80" at bounding box center [485, 142] width 28 height 31
click at [719, 398] on icon "11" at bounding box center [743, 422] width 134 height 134
click at [668, 338] on input "d. 11" at bounding box center [667, 333] width 1 height 9
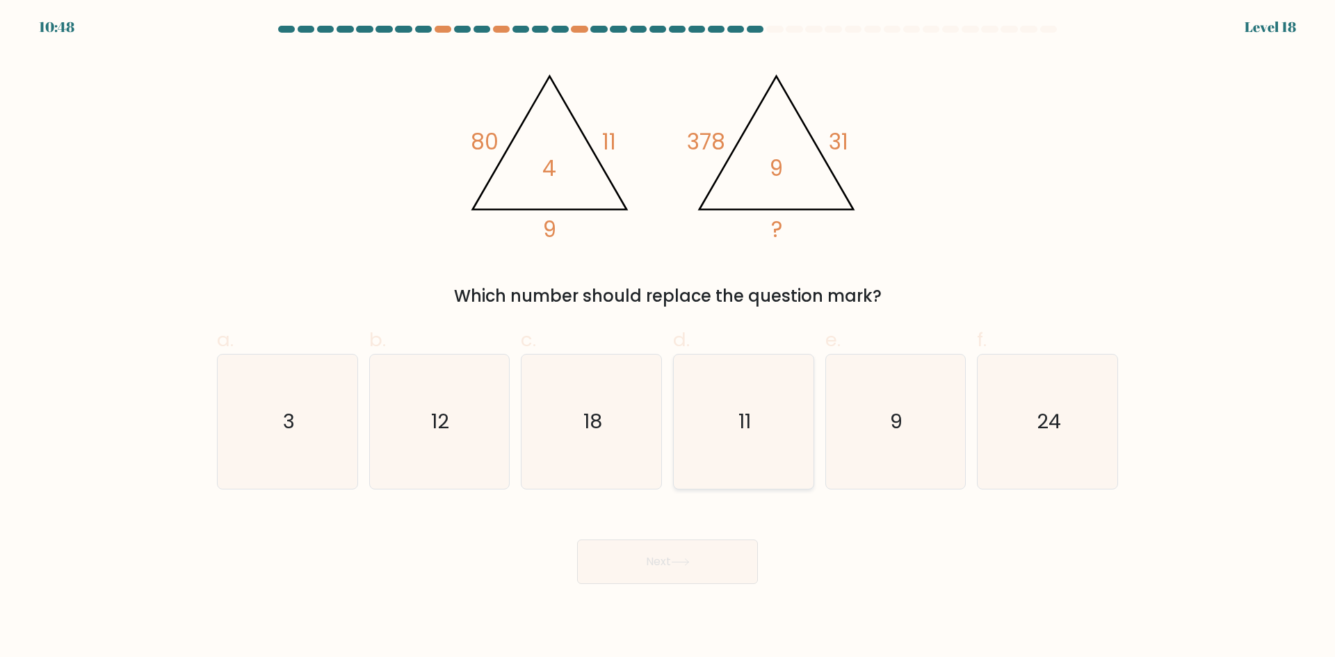
radio input "true"
click at [656, 560] on button "Next" at bounding box center [667, 562] width 181 height 44
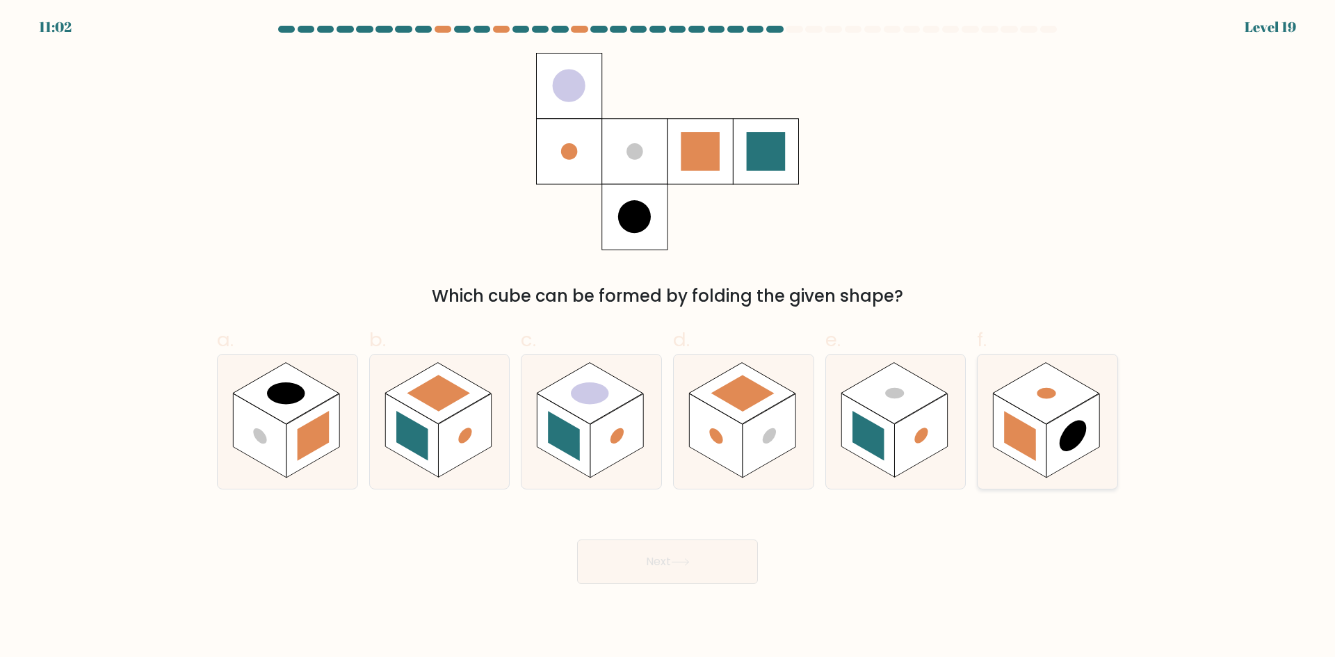
click at [1053, 444] on rect at bounding box center [1072, 436] width 53 height 84
click at [668, 338] on input "f." at bounding box center [667, 333] width 1 height 9
radio input "true"
click at [680, 573] on button "Next" at bounding box center [667, 562] width 181 height 44
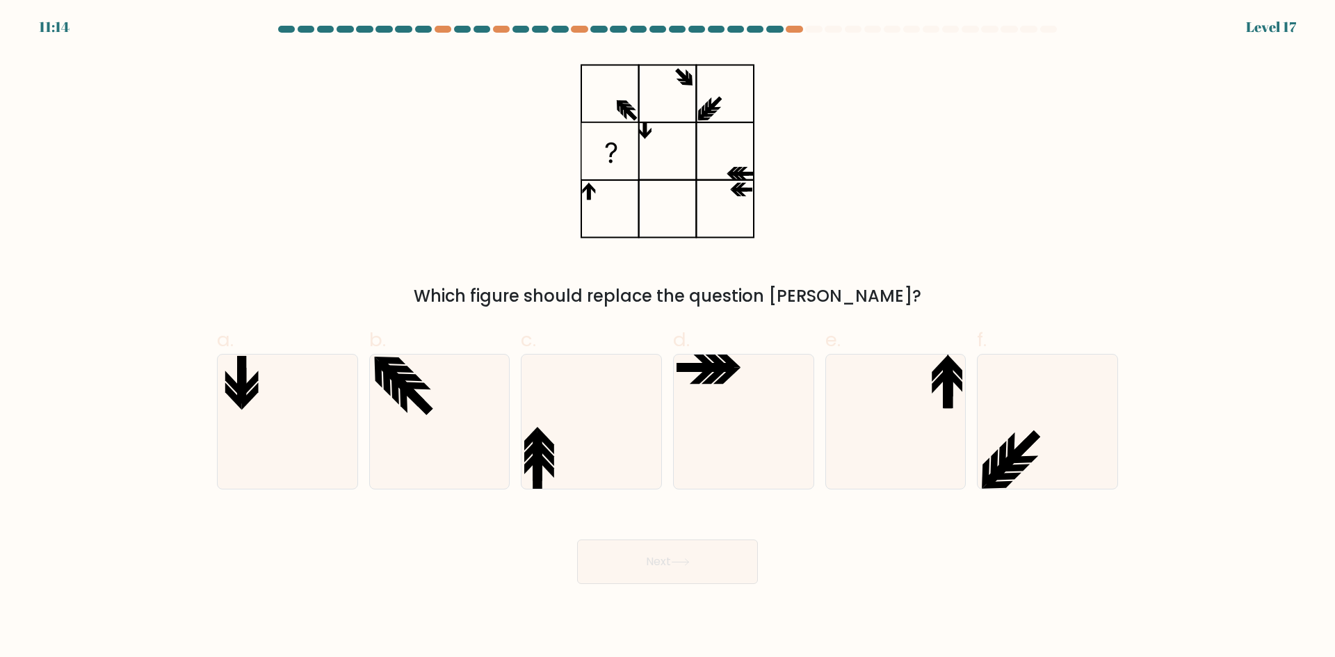
drag, startPoint x: 1024, startPoint y: 466, endPoint x: 907, endPoint y: 494, distance: 120.2
click at [1022, 465] on icon at bounding box center [1013, 468] width 31 height 8
click at [668, 338] on input "f." at bounding box center [667, 333] width 1 height 9
radio input "true"
click at [404, 415] on icon at bounding box center [439, 422] width 134 height 134
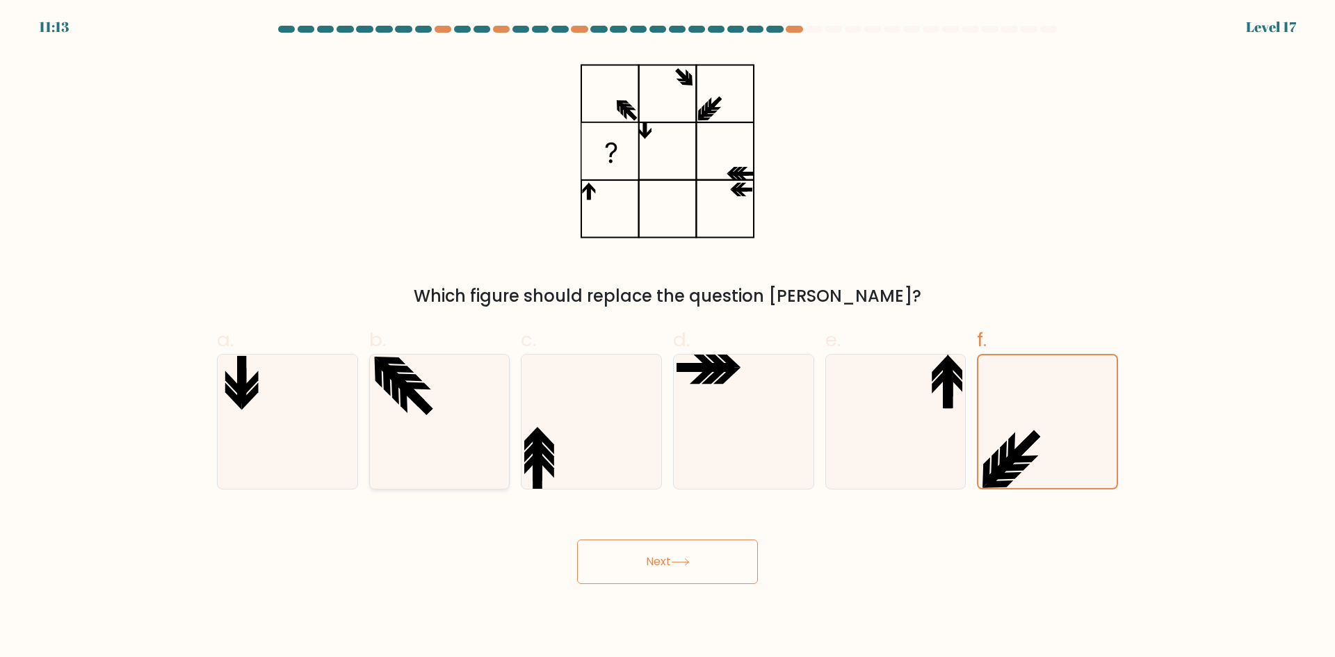
click at [667, 338] on input "b." at bounding box center [667, 333] width 1 height 9
radio input "true"
click at [627, 581] on button "Next" at bounding box center [667, 562] width 181 height 44
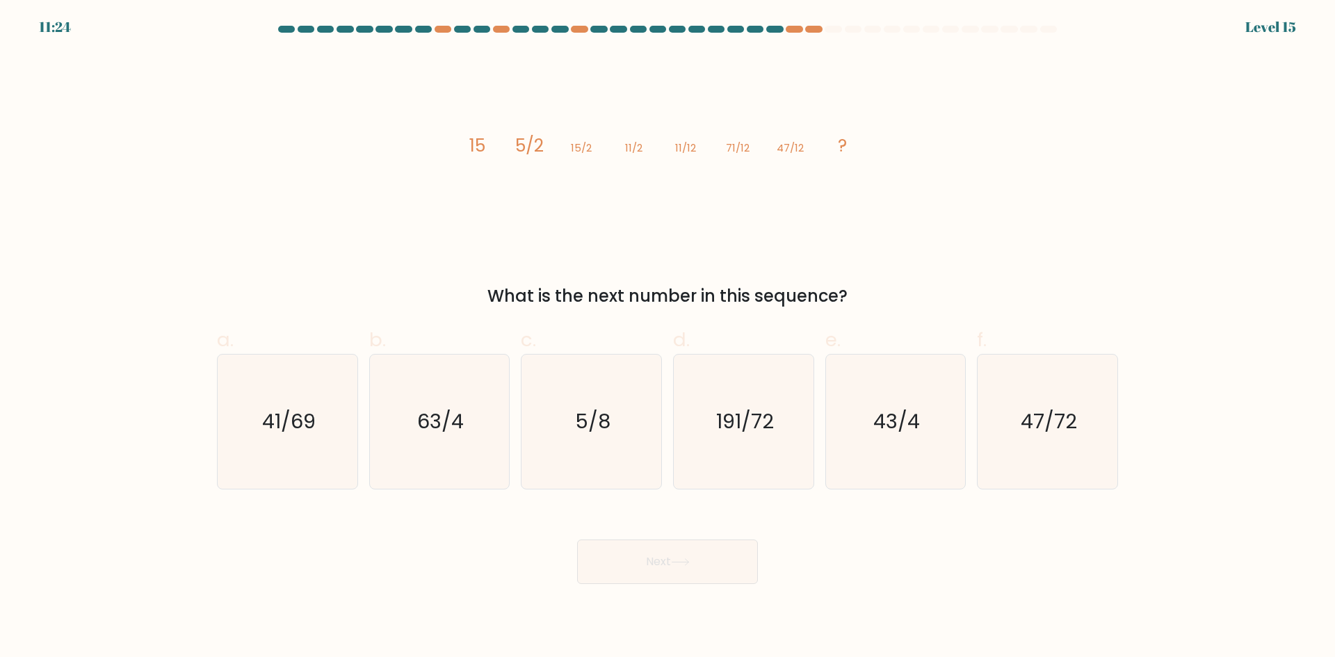
drag, startPoint x: 1046, startPoint y: 468, endPoint x: 699, endPoint y: 607, distance: 373.8
click at [1046, 468] on icon "47/72" at bounding box center [1047, 422] width 134 height 134
click at [668, 338] on input "f. 47/72" at bounding box center [667, 333] width 1 height 9
radio input "true"
click at [663, 553] on button "Next" at bounding box center [667, 562] width 181 height 44
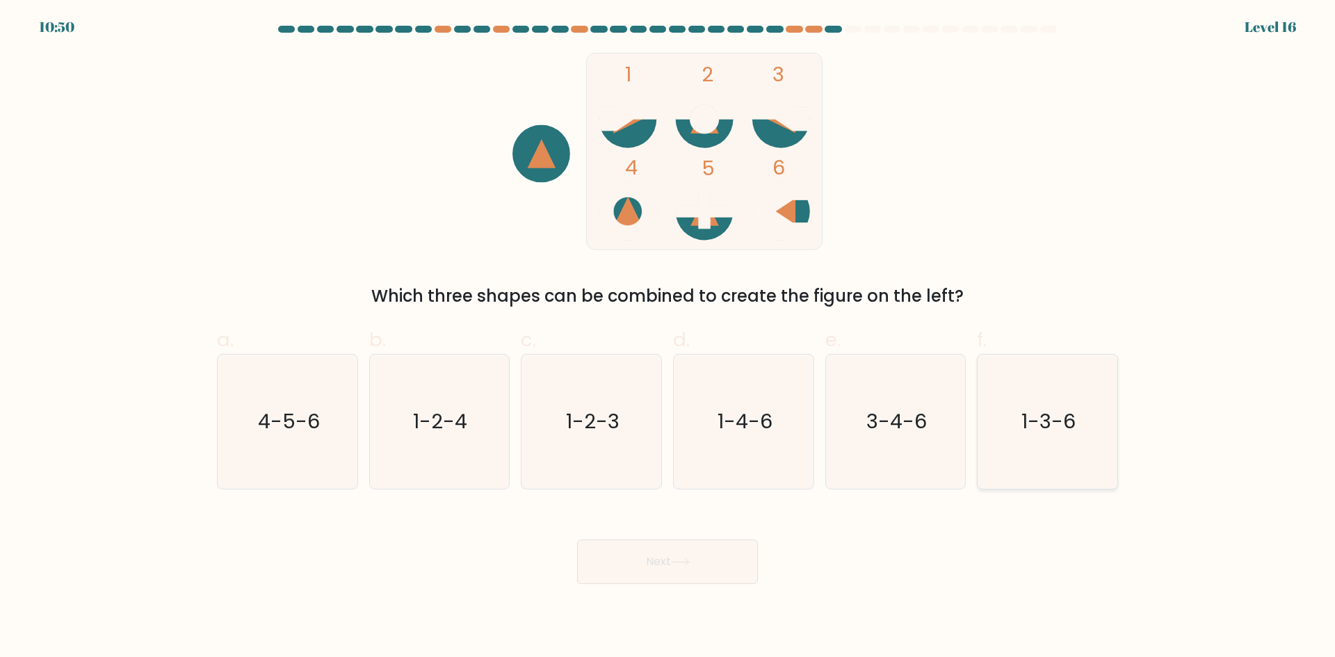
click at [1015, 398] on icon "1-3-6" at bounding box center [1047, 422] width 134 height 134
click at [668, 338] on input "f. 1-3-6" at bounding box center [667, 333] width 1 height 9
radio input "true"
click at [681, 567] on button "Next" at bounding box center [667, 562] width 181 height 44
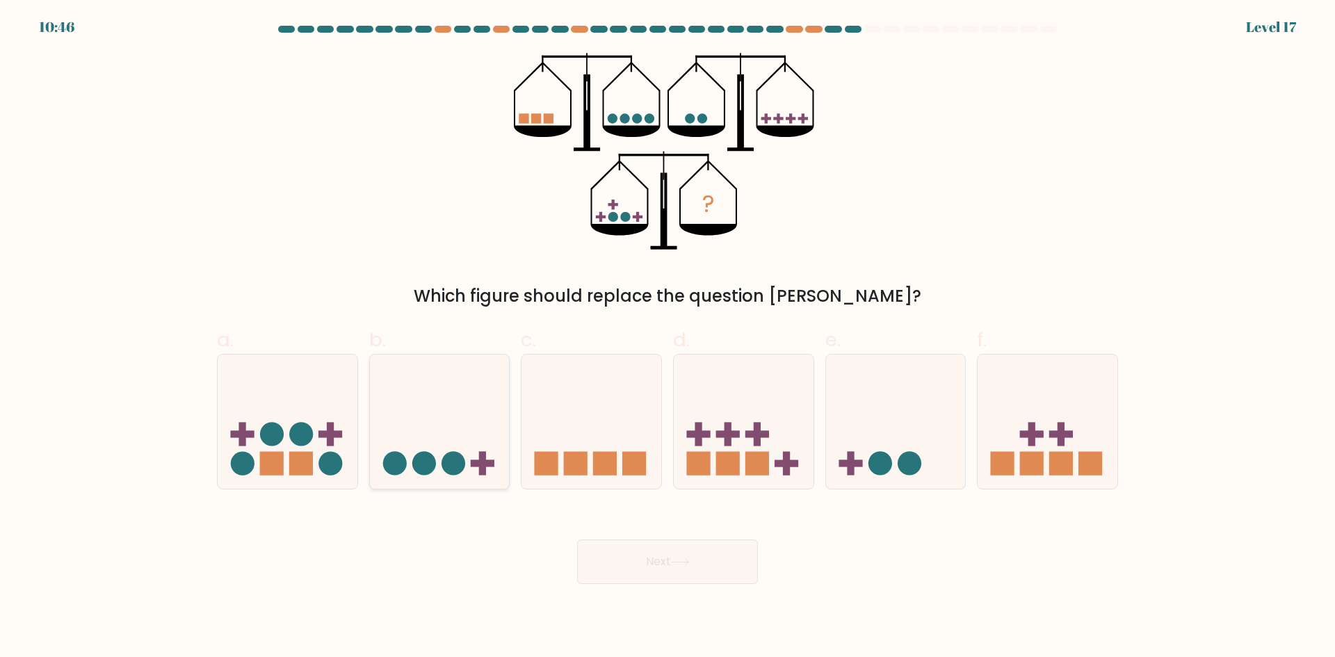
click at [469, 453] on icon at bounding box center [440, 421] width 140 height 115
click at [667, 338] on input "b." at bounding box center [667, 333] width 1 height 9
radio input "true"
click at [684, 559] on icon at bounding box center [680, 562] width 19 height 8
click at [713, 563] on button "Next" at bounding box center [667, 562] width 181 height 44
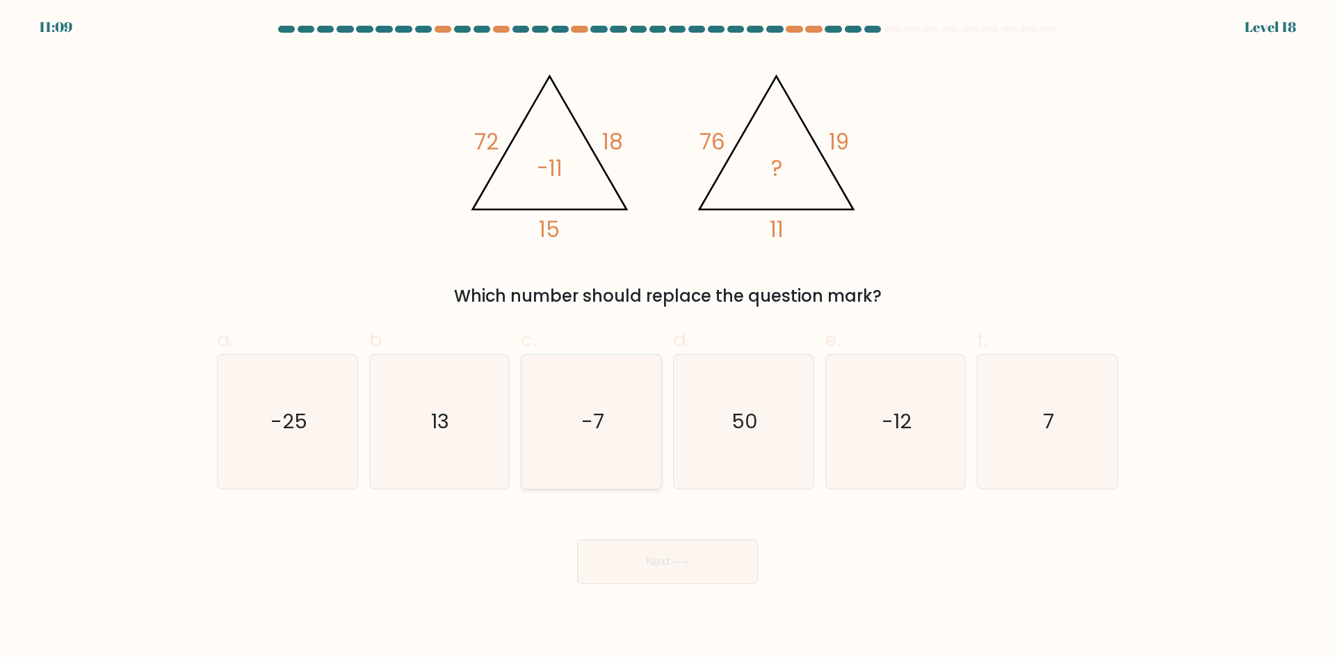
drag, startPoint x: 619, startPoint y: 416, endPoint x: 664, endPoint y: 505, distance: 99.2
click at [619, 418] on icon "-7" at bounding box center [591, 422] width 134 height 134
click at [667, 338] on input "c. -7" at bounding box center [667, 333] width 1 height 9
radio input "true"
click at [662, 549] on button "Next" at bounding box center [667, 562] width 181 height 44
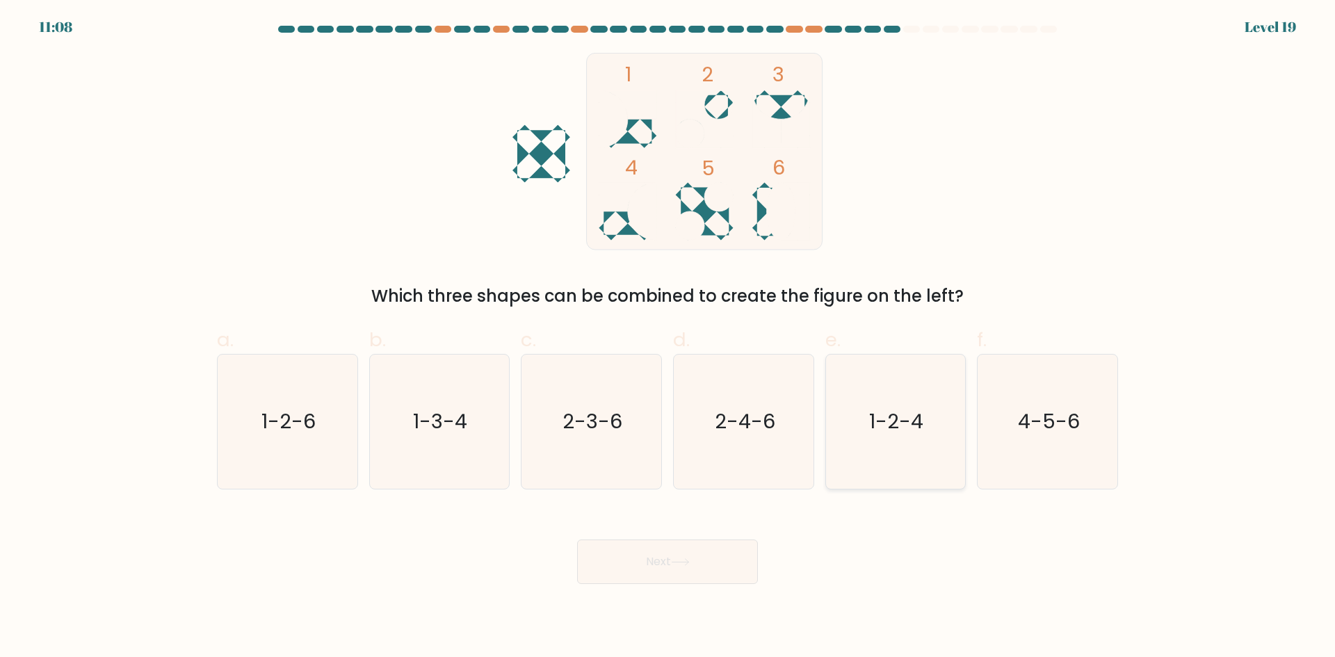
click at [891, 447] on icon "1-2-4" at bounding box center [895, 422] width 134 height 134
click at [668, 338] on input "e. 1-2-4" at bounding box center [667, 333] width 1 height 9
radio input "true"
click at [686, 617] on body "11:07 Level 19" at bounding box center [667, 328] width 1335 height 657
click at [740, 570] on button "Next" at bounding box center [667, 562] width 181 height 44
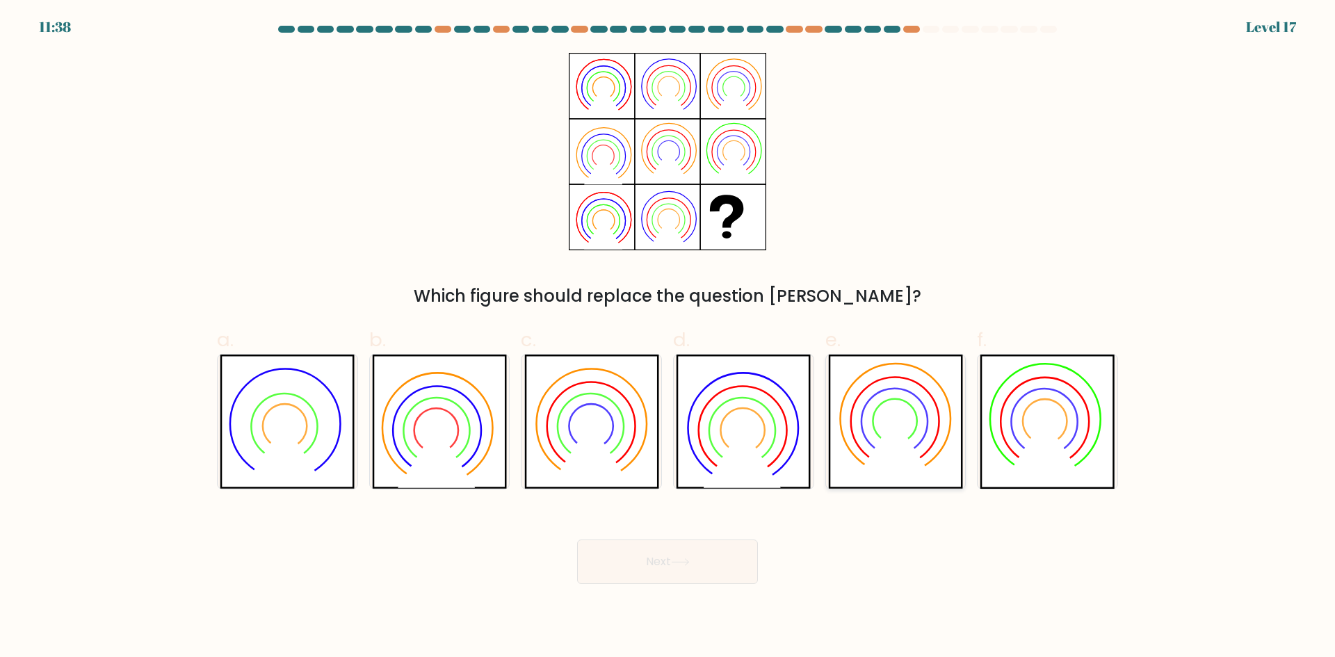
click at [859, 455] on icon at bounding box center [895, 422] width 135 height 134
click at [668, 338] on input "e." at bounding box center [667, 333] width 1 height 9
radio input "true"
click at [622, 542] on button "Next" at bounding box center [667, 562] width 181 height 44
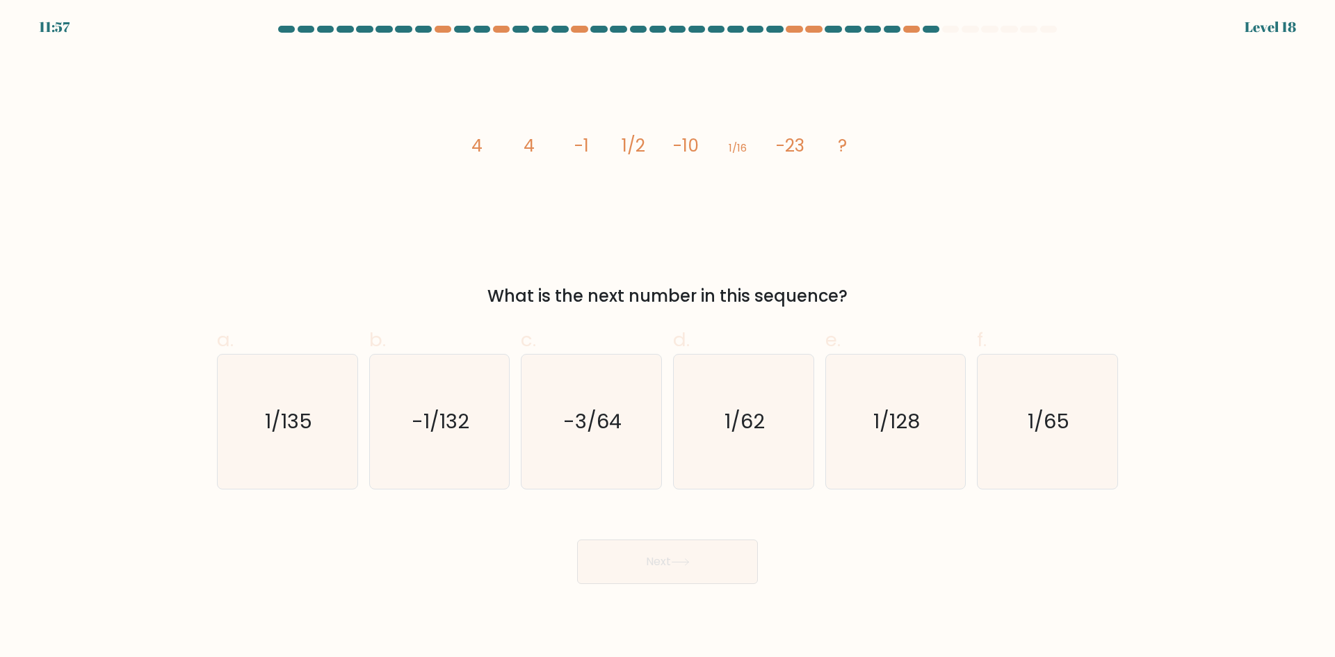
click at [589, 499] on form at bounding box center [667, 305] width 1335 height 558
click at [603, 472] on icon "-3/64" at bounding box center [591, 422] width 134 height 134
click at [667, 338] on input "c. -3/64" at bounding box center [667, 333] width 1 height 9
radio input "true"
click at [683, 536] on div "Next" at bounding box center [668, 545] width 918 height 78
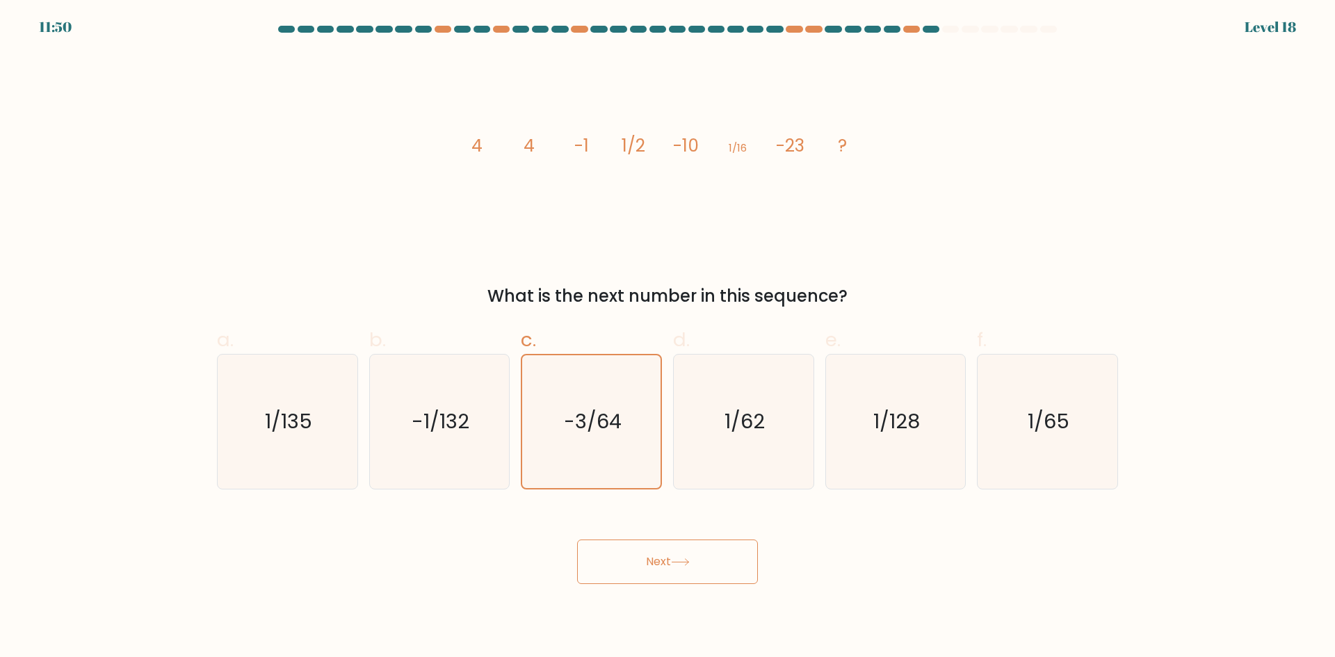
click at [669, 570] on button "Next" at bounding box center [667, 562] width 181 height 44
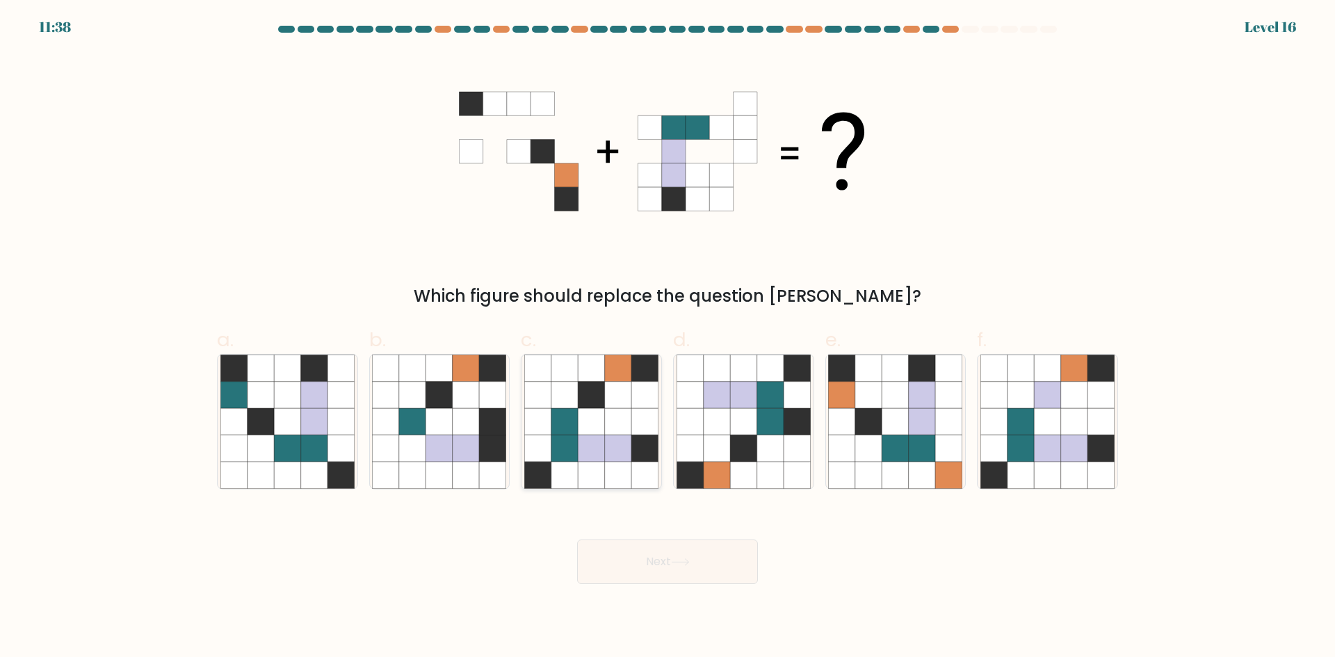
click at [596, 444] on icon at bounding box center [591, 448] width 26 height 26
click at [667, 338] on input "c." at bounding box center [667, 333] width 1 height 9
radio input "true"
click at [635, 571] on button "Next" at bounding box center [667, 562] width 181 height 44
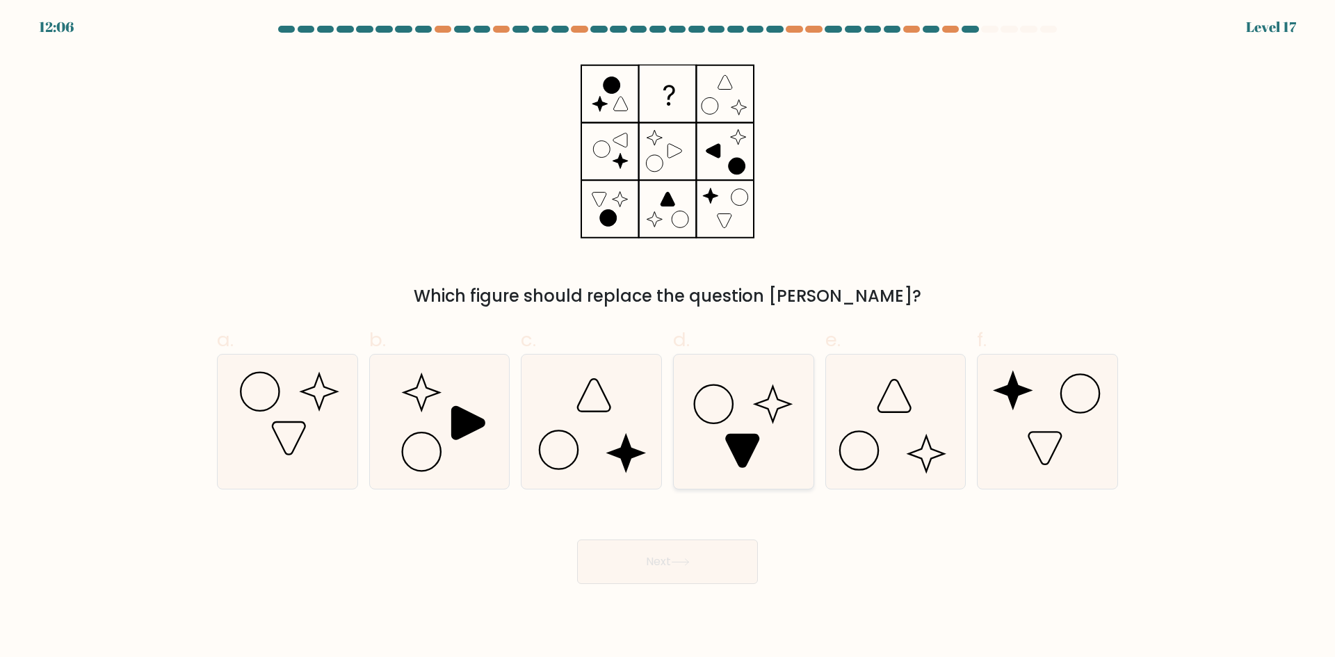
click at [753, 428] on icon at bounding box center [743, 422] width 134 height 134
click at [668, 338] on input "d." at bounding box center [667, 333] width 1 height 9
radio input "true"
click at [702, 551] on button "Next" at bounding box center [667, 562] width 181 height 44
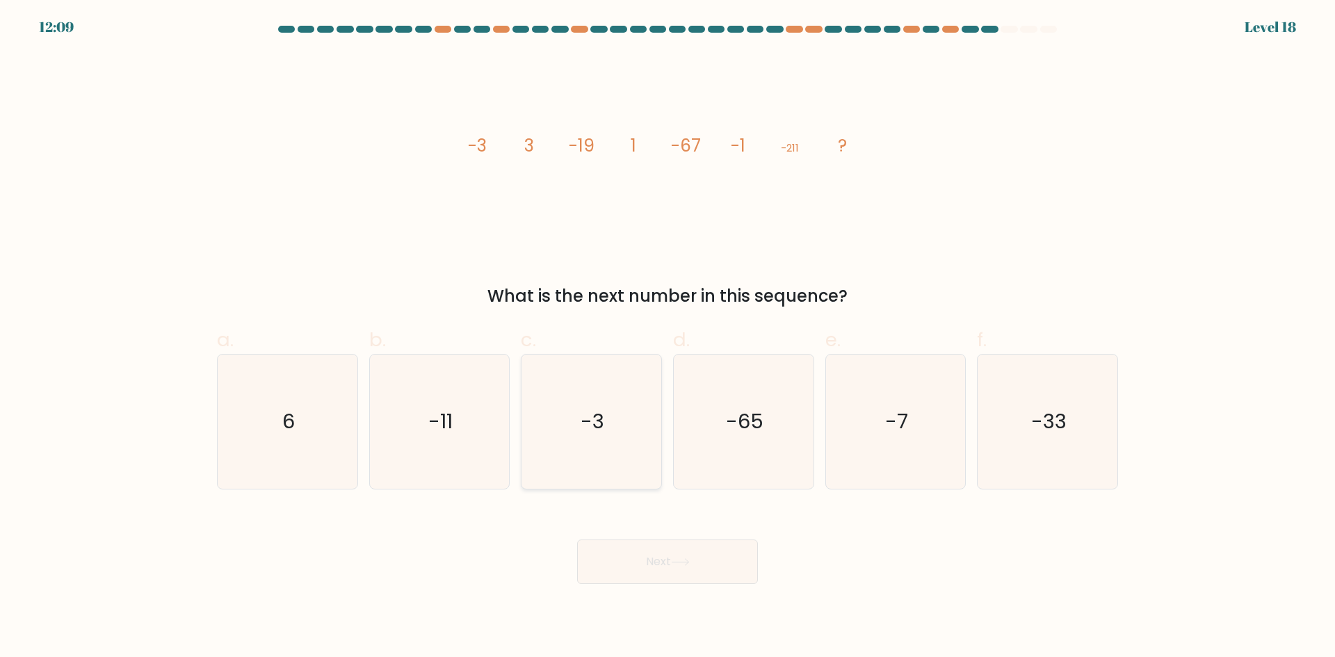
click at [567, 455] on icon "-3" at bounding box center [591, 422] width 134 height 134
click at [667, 338] on input "c. -3" at bounding box center [667, 333] width 1 height 9
radio input "true"
click at [622, 544] on button "Next" at bounding box center [667, 562] width 181 height 44
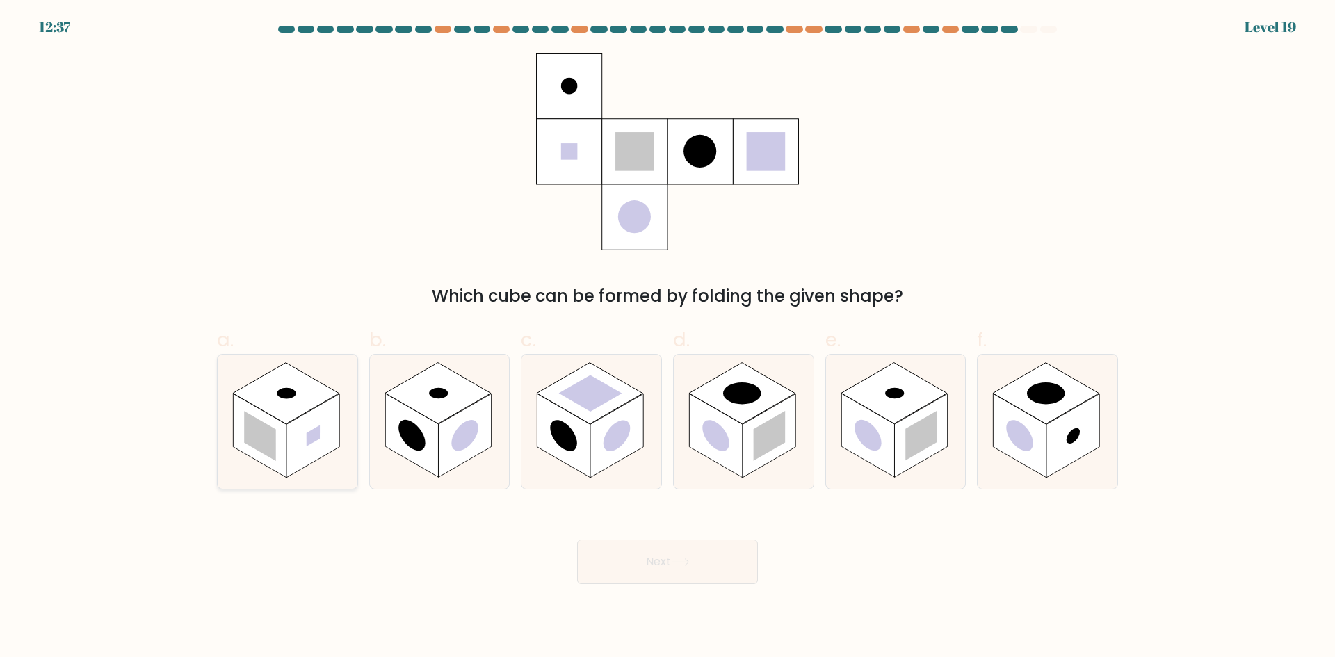
click at [279, 471] on rect at bounding box center [259, 436] width 53 height 84
click at [667, 338] on input "a." at bounding box center [667, 333] width 1 height 9
radio input "true"
click at [617, 563] on button "Next" at bounding box center [667, 562] width 181 height 44
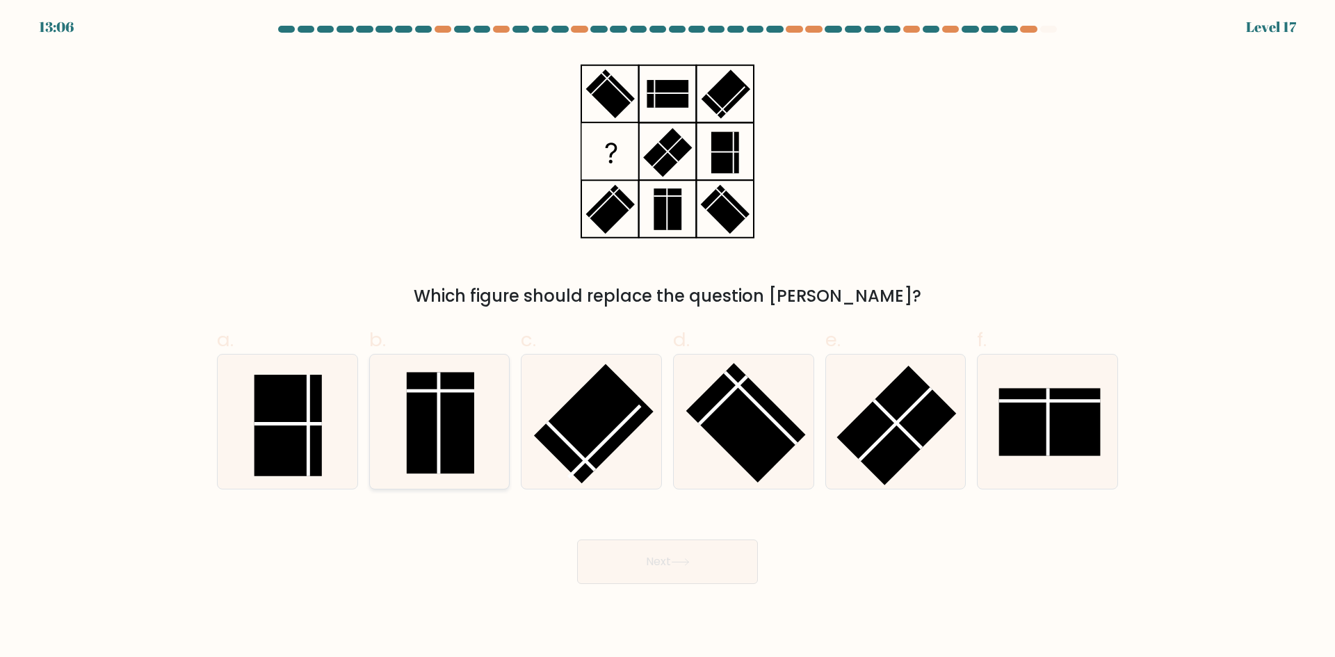
click at [436, 424] on rect at bounding box center [440, 423] width 67 height 102
click at [667, 338] on input "b." at bounding box center [667, 333] width 1 height 9
radio input "true"
click at [298, 460] on rect at bounding box center [287, 426] width 67 height 102
click at [667, 338] on input "a." at bounding box center [667, 333] width 1 height 9
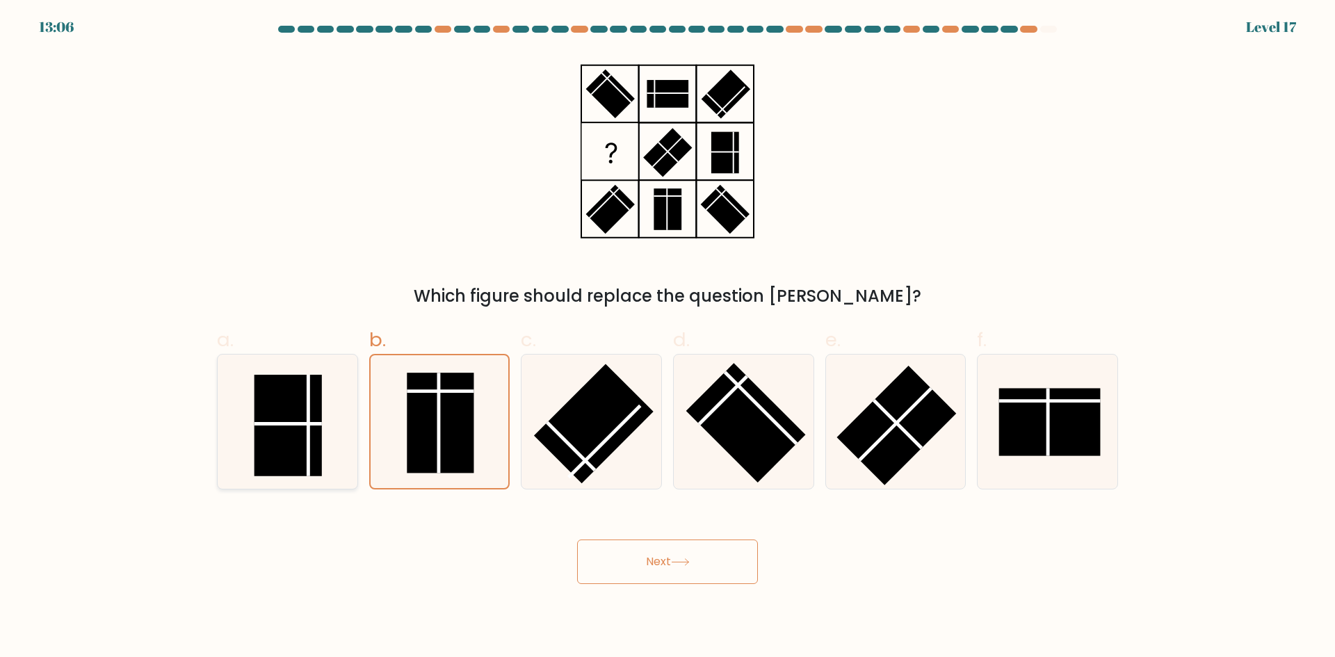
radio input "true"
click at [501, 391] on icon at bounding box center [439, 422] width 134 height 134
click at [667, 338] on input "b." at bounding box center [667, 333] width 1 height 9
radio input "true"
click at [623, 550] on button "Next" at bounding box center [667, 562] width 181 height 44
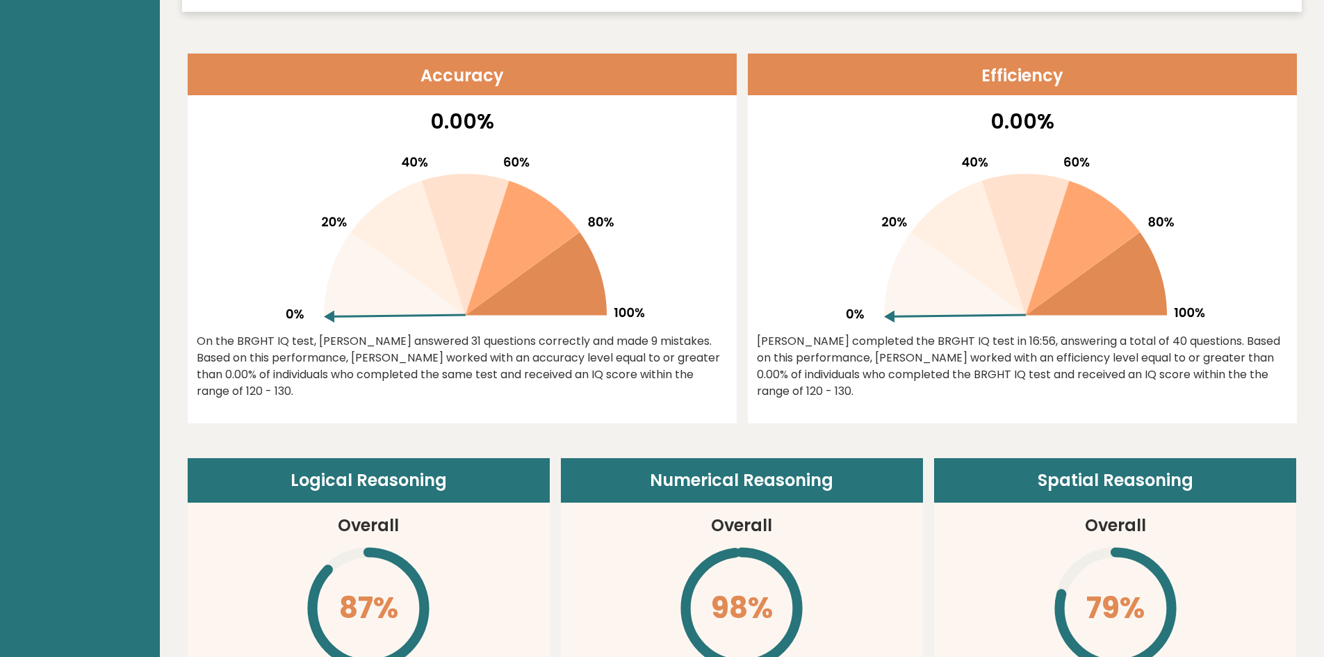
scroll to position [626, 0]
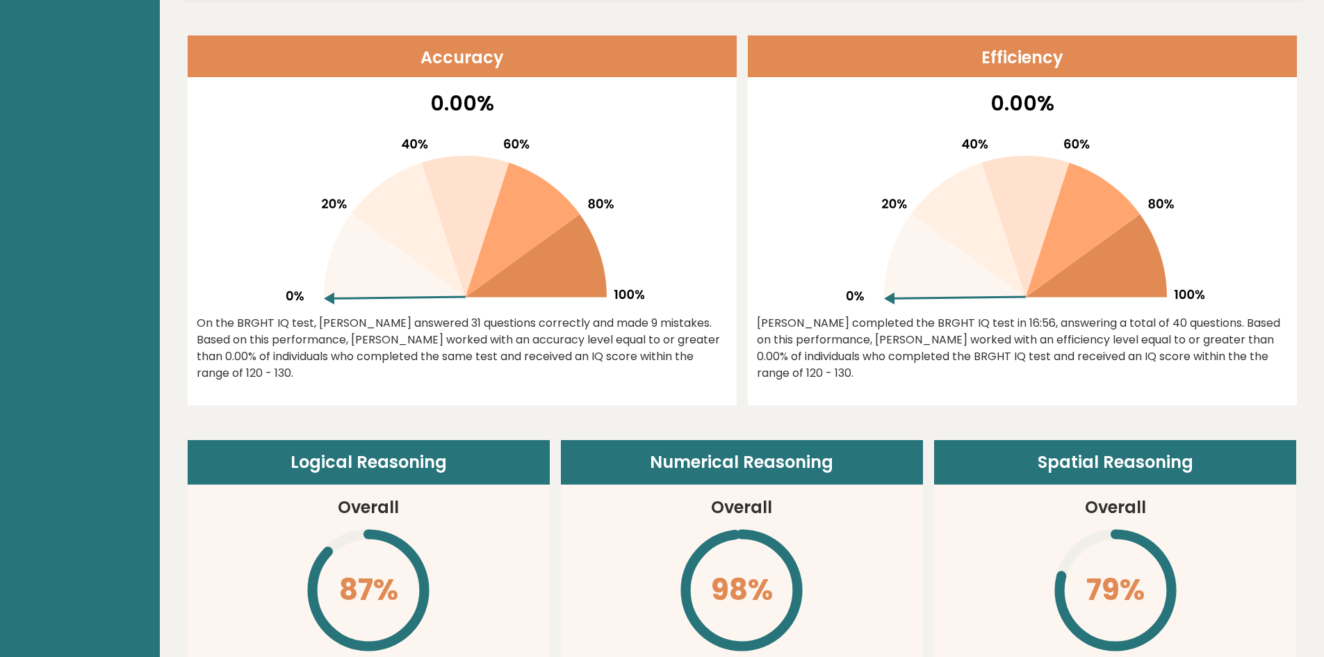
click at [542, 273] on icon at bounding box center [537, 255] width 142 height 83
click at [499, 284] on icon at bounding box center [537, 255] width 142 height 83
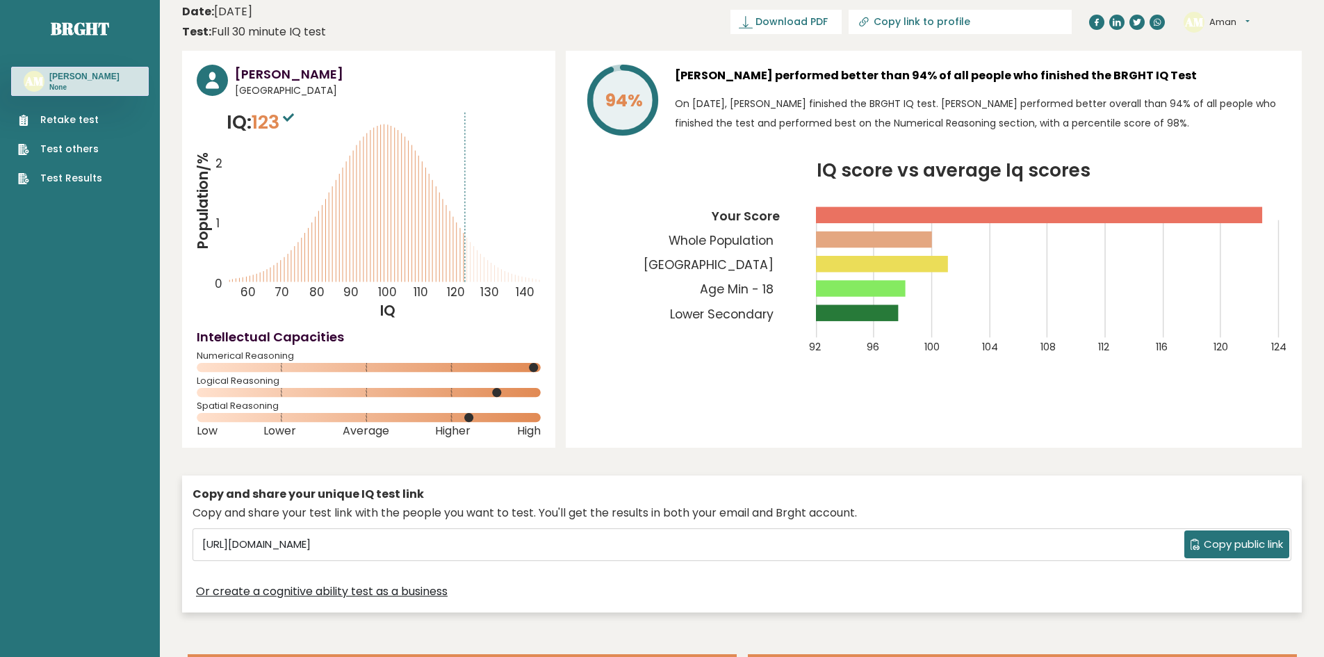
scroll to position [0, 0]
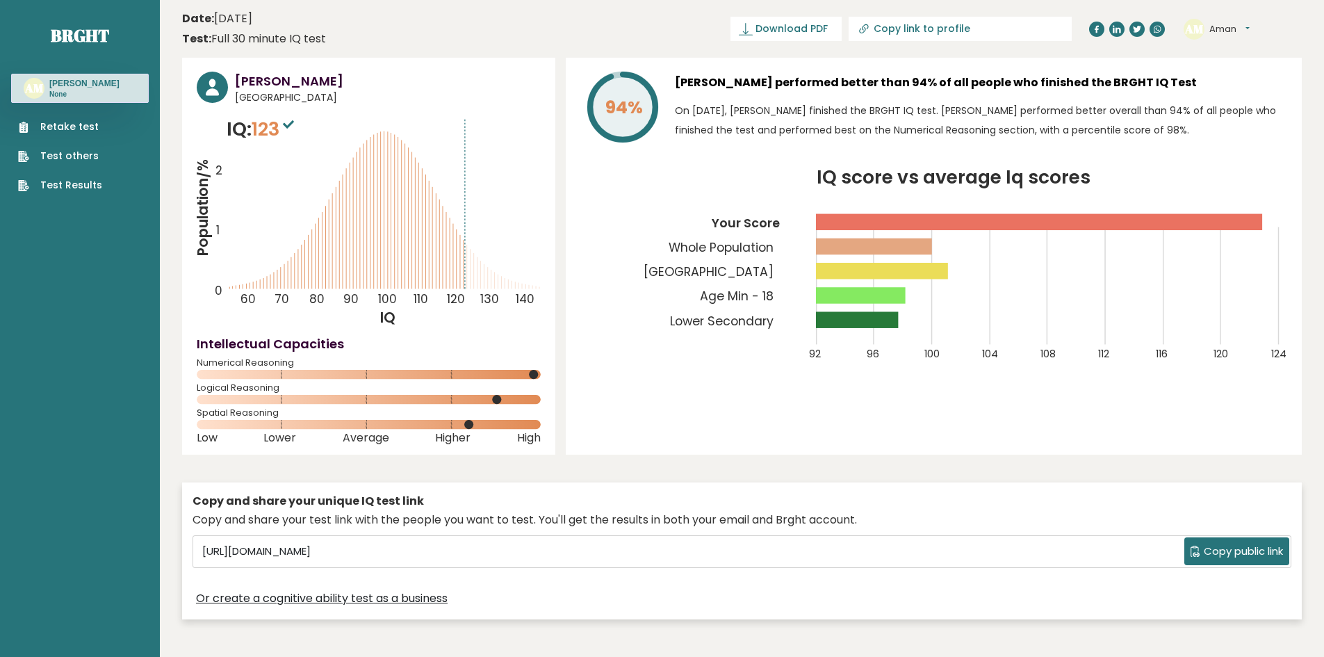
click at [291, 127] on icon at bounding box center [288, 124] width 11 height 8
click at [828, 33] on span "Download PDF" at bounding box center [792, 29] width 72 height 15
